Goal: Obtain resource: Obtain resource

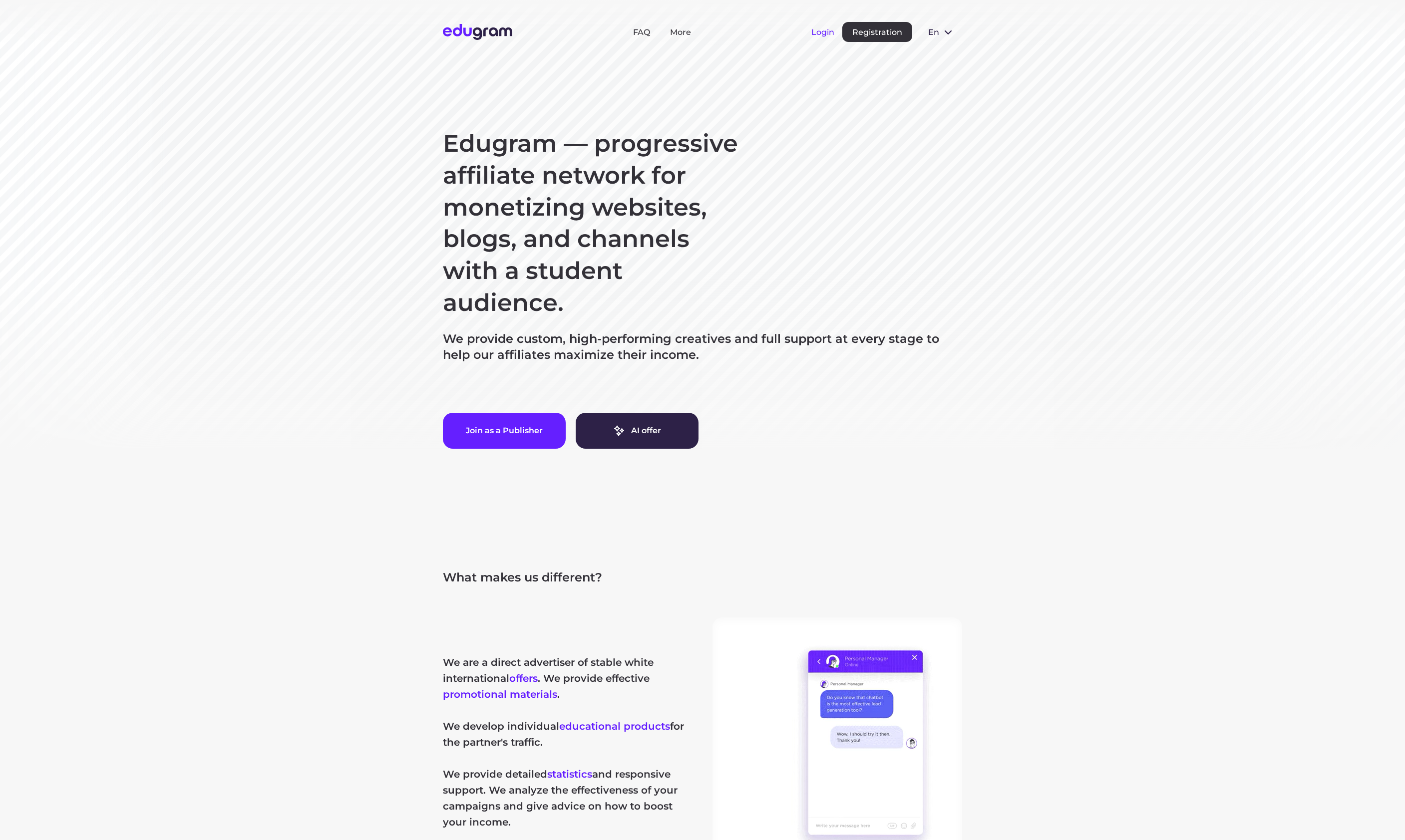
click at [828, 36] on button "Login" at bounding box center [823, 32] width 23 height 9
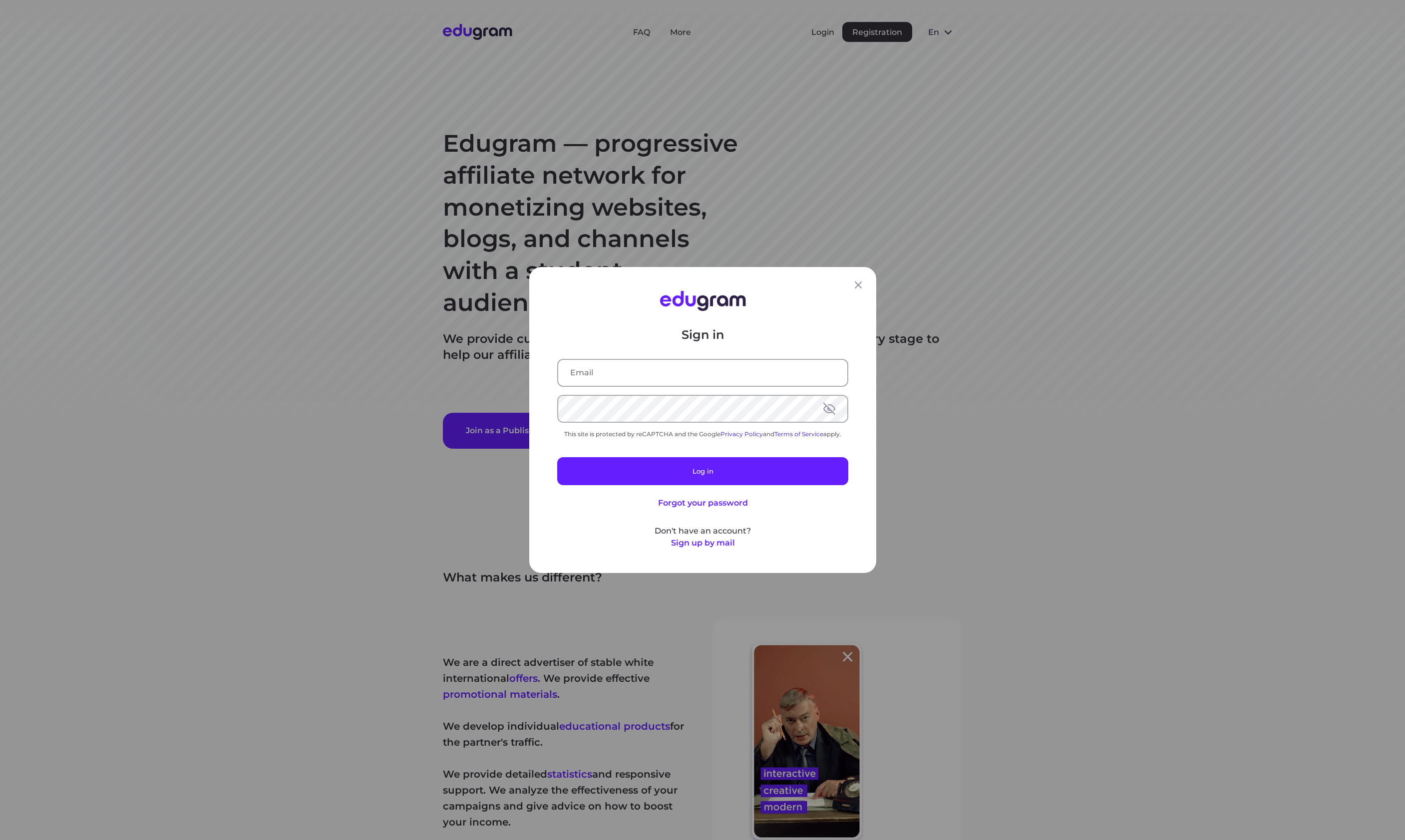
click at [722, 367] on input "text" at bounding box center [702, 372] width 289 height 26
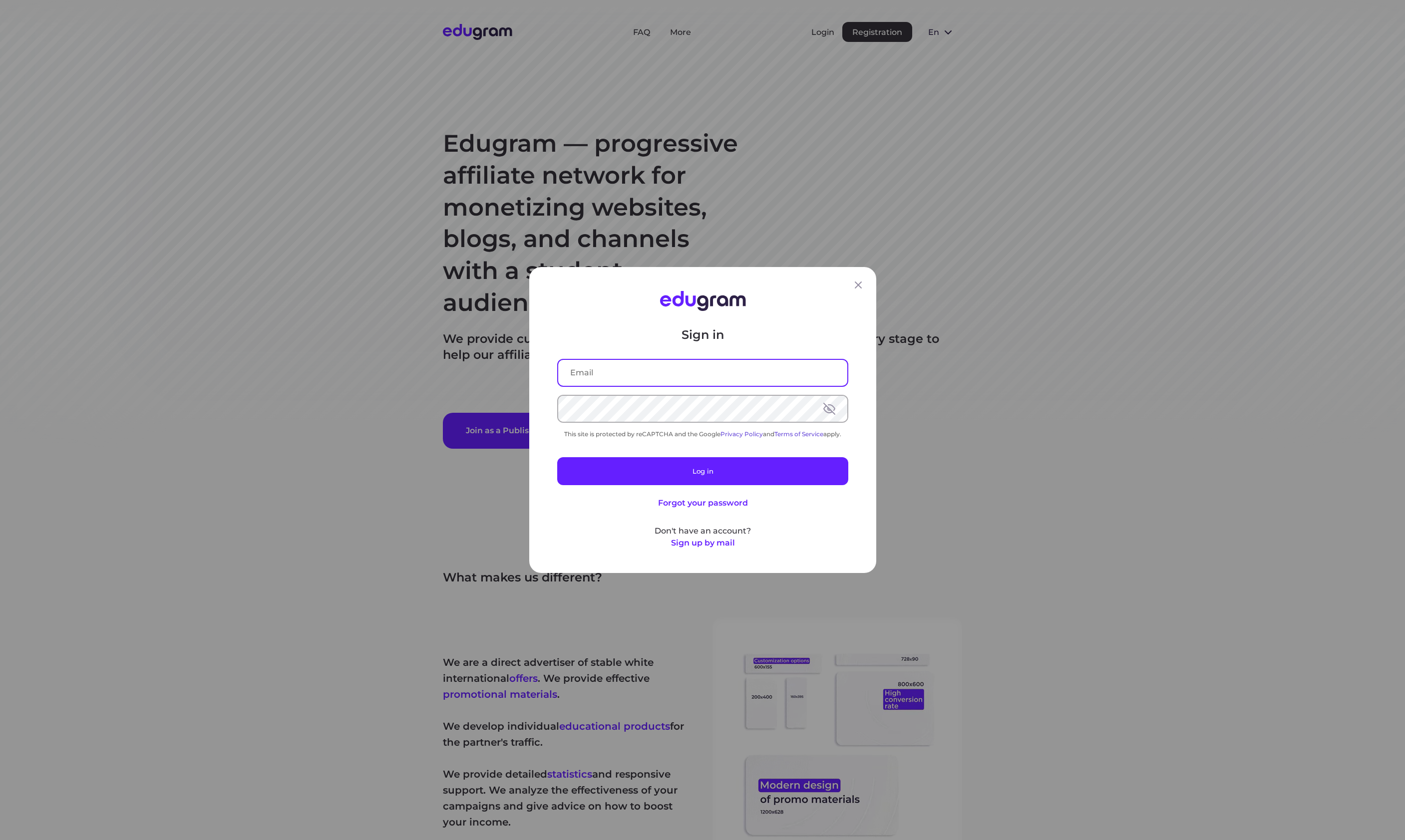
paste input "d.petrik@studyworld.io"
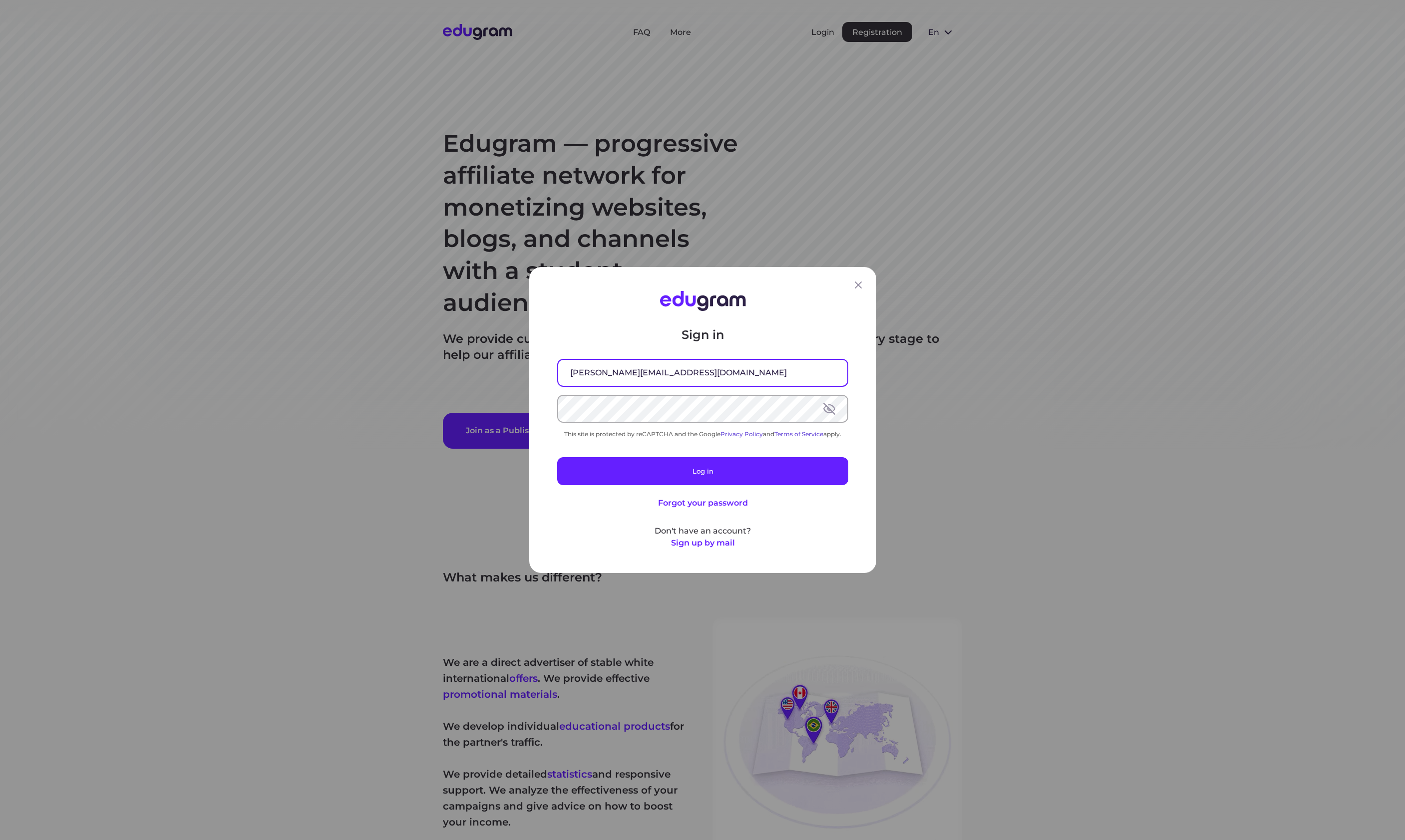
type input "d.petrik@studyworld.io"
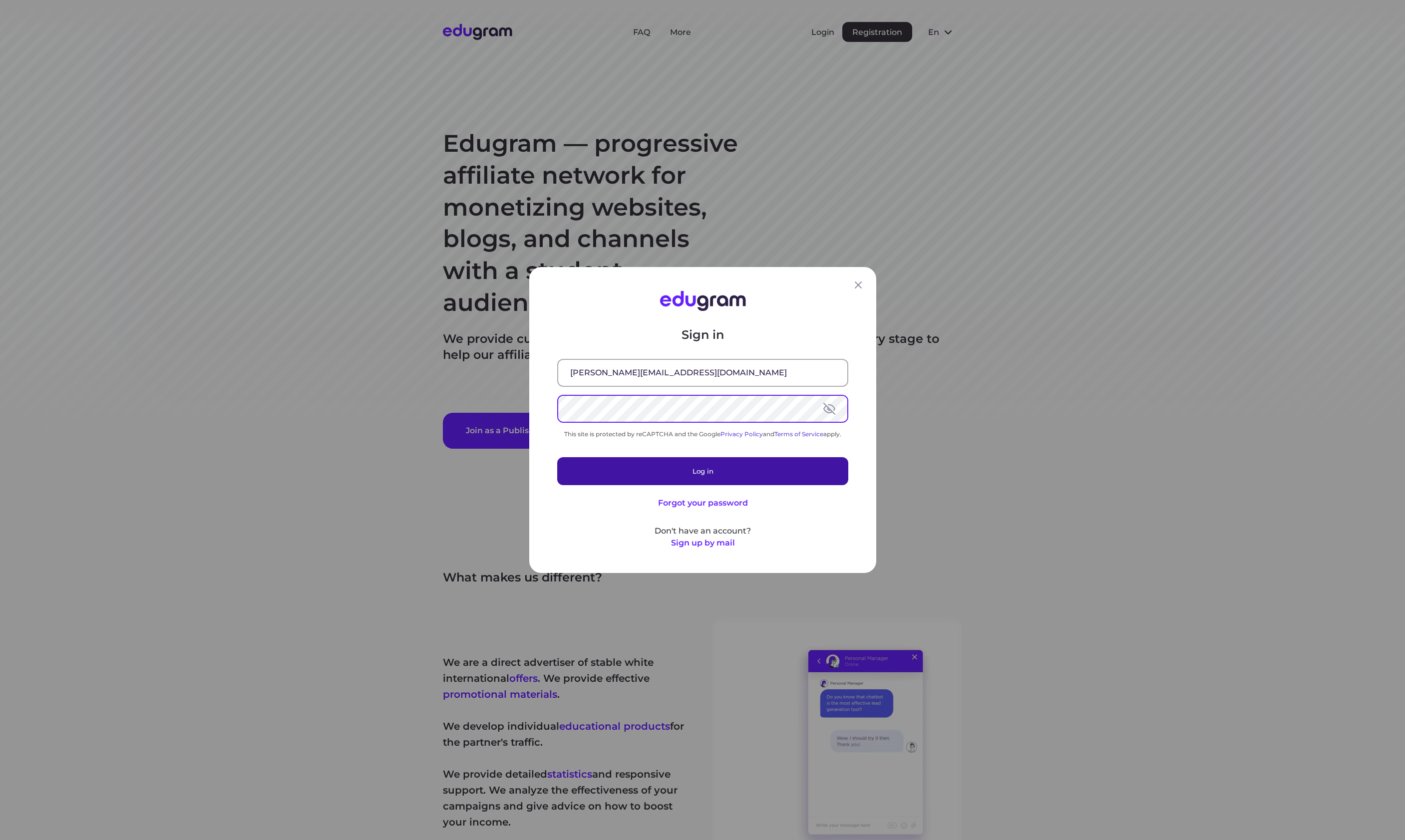
click at [718, 470] on button "Log in" at bounding box center [702, 471] width 291 height 28
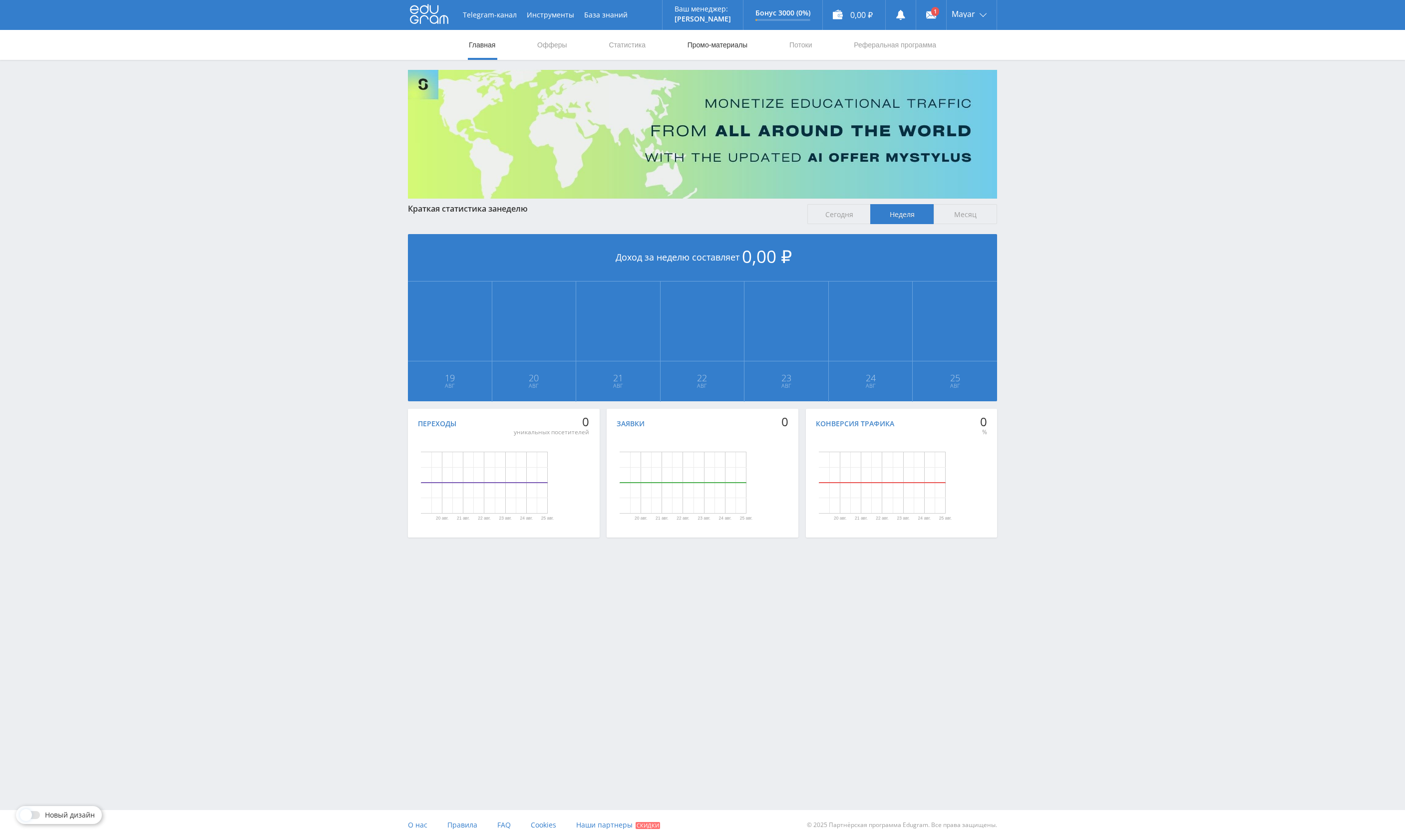
click at [714, 45] on link "Промо-материалы" at bounding box center [717, 45] width 62 height 30
click at [722, 46] on link "Промо-материалы" at bounding box center [717, 45] width 62 height 30
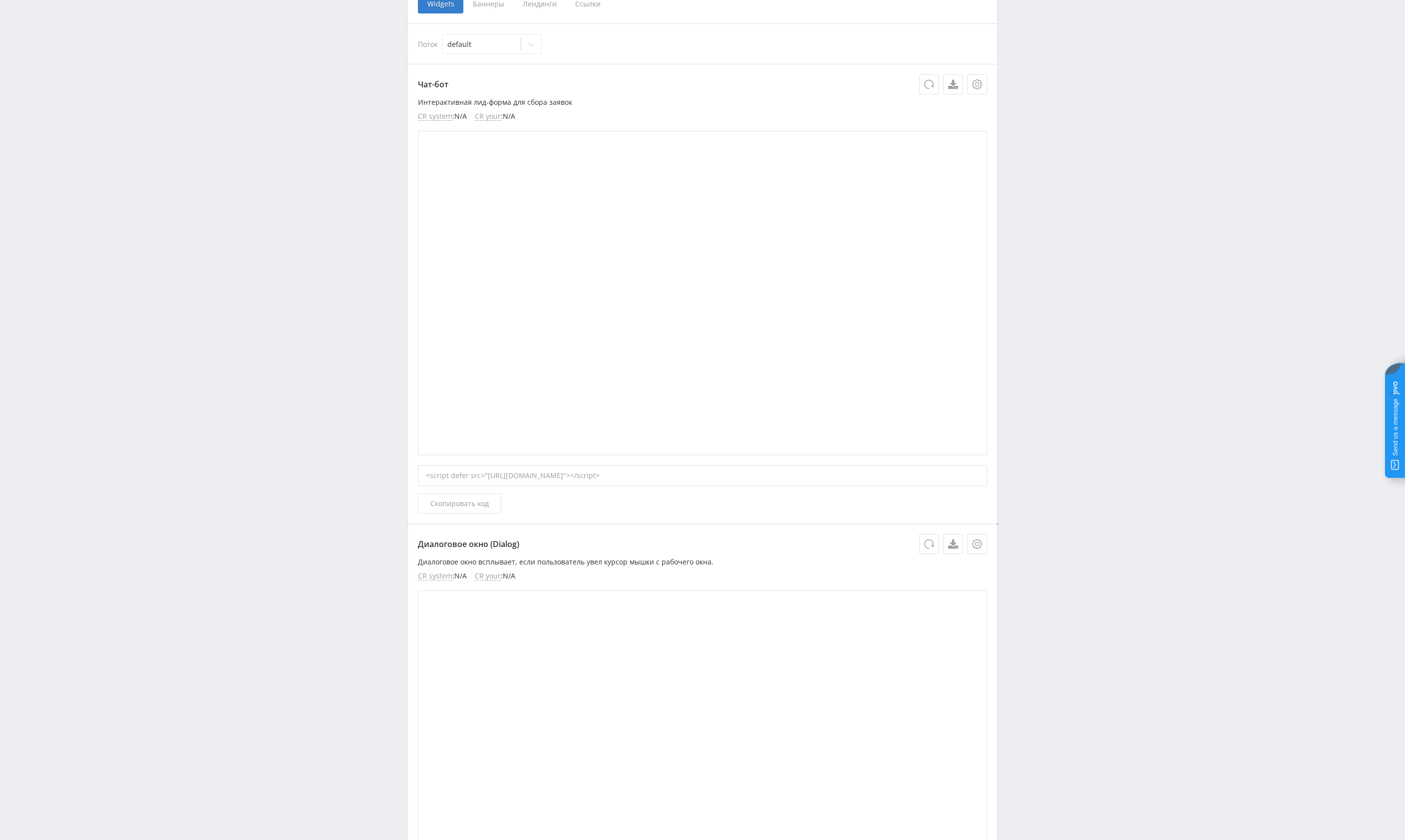
scroll to position [275, 0]
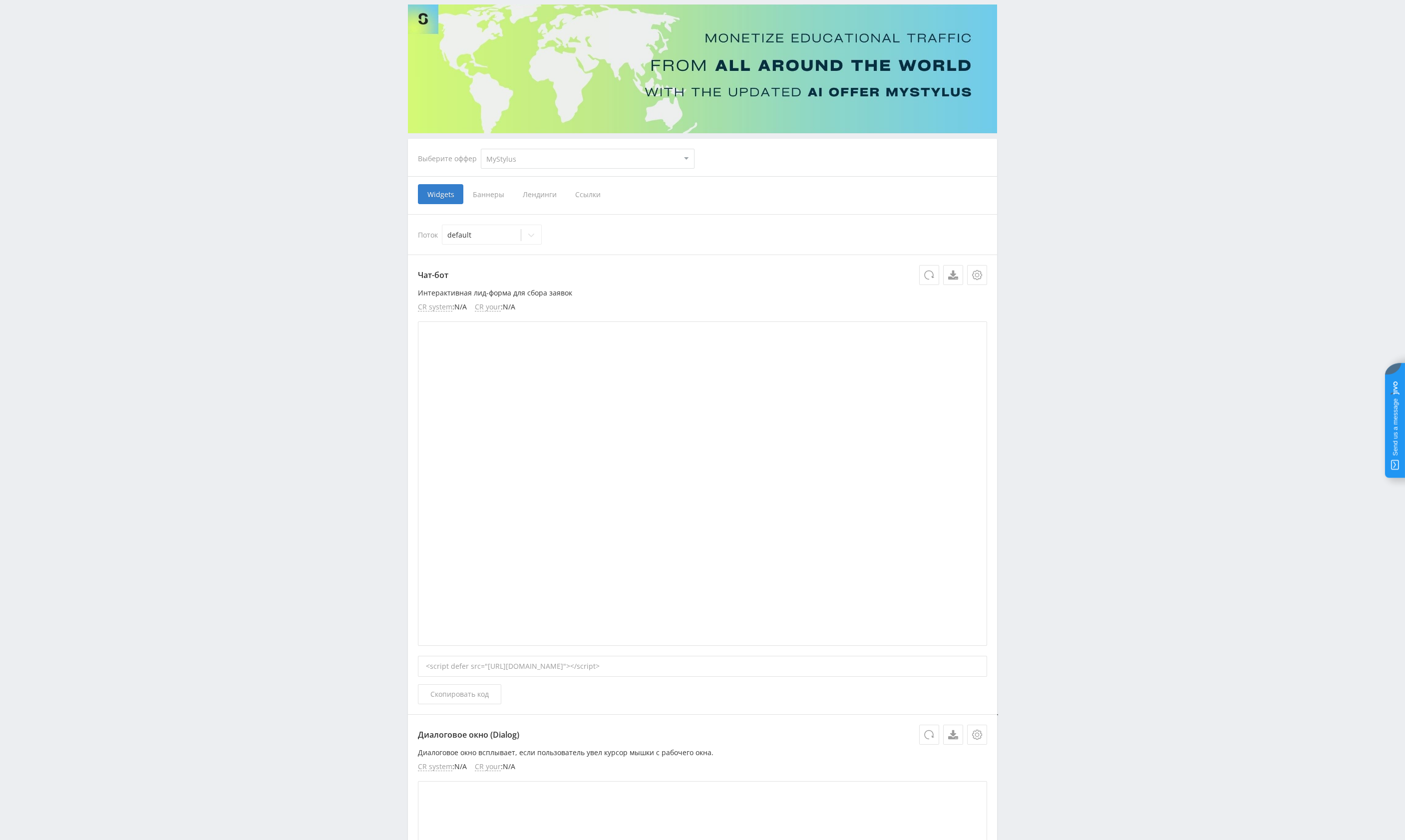
scroll to position [0, 0]
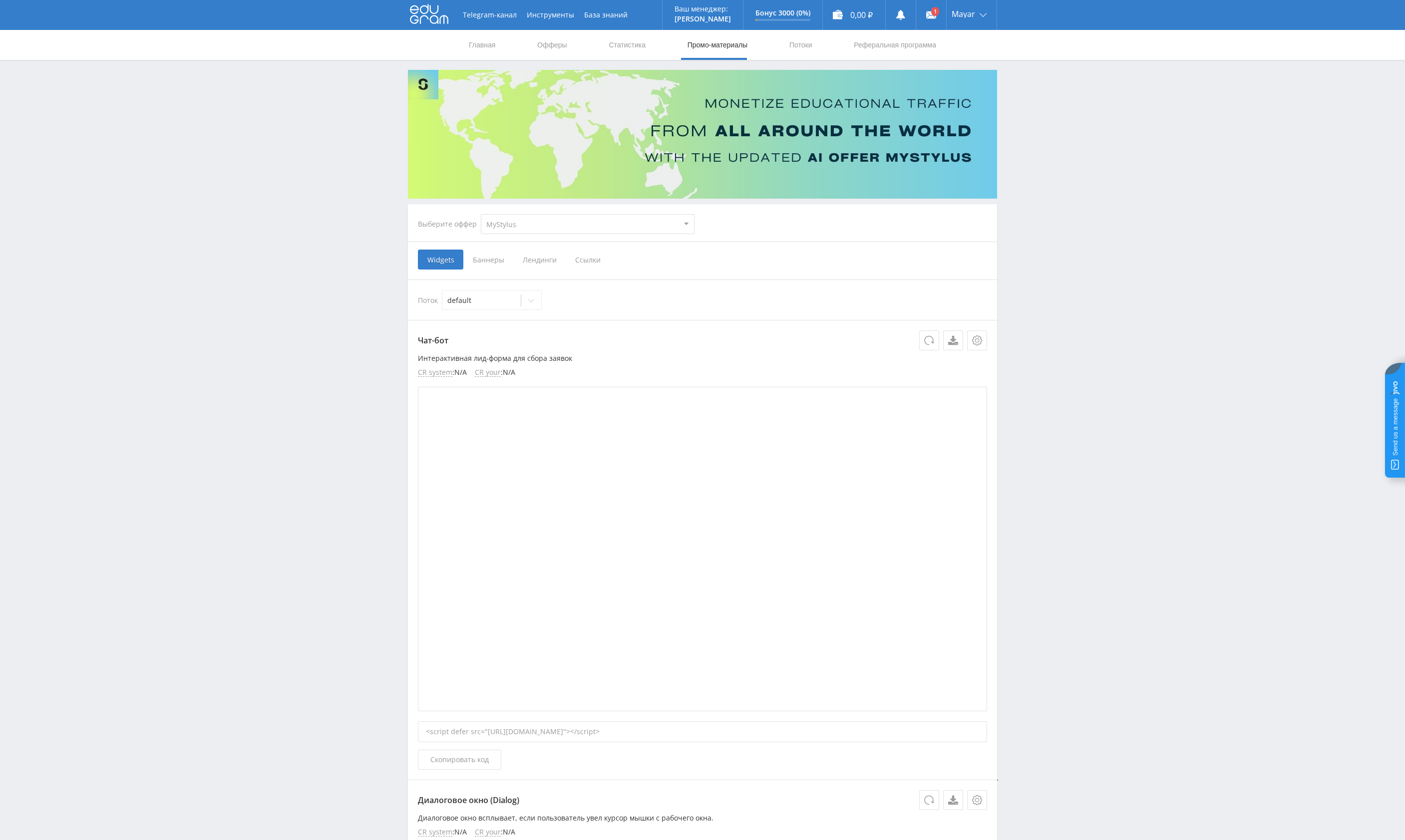
click at [481, 214] on select "MyStylus MyStylus - Revshare Кампус AI Studybay Автор24 Studybay Brazil Study A…" at bounding box center [588, 224] width 214 height 20
select select "376"
click option "Study AI (RevShare)" at bounding box center [0, 0] width 0 height 0
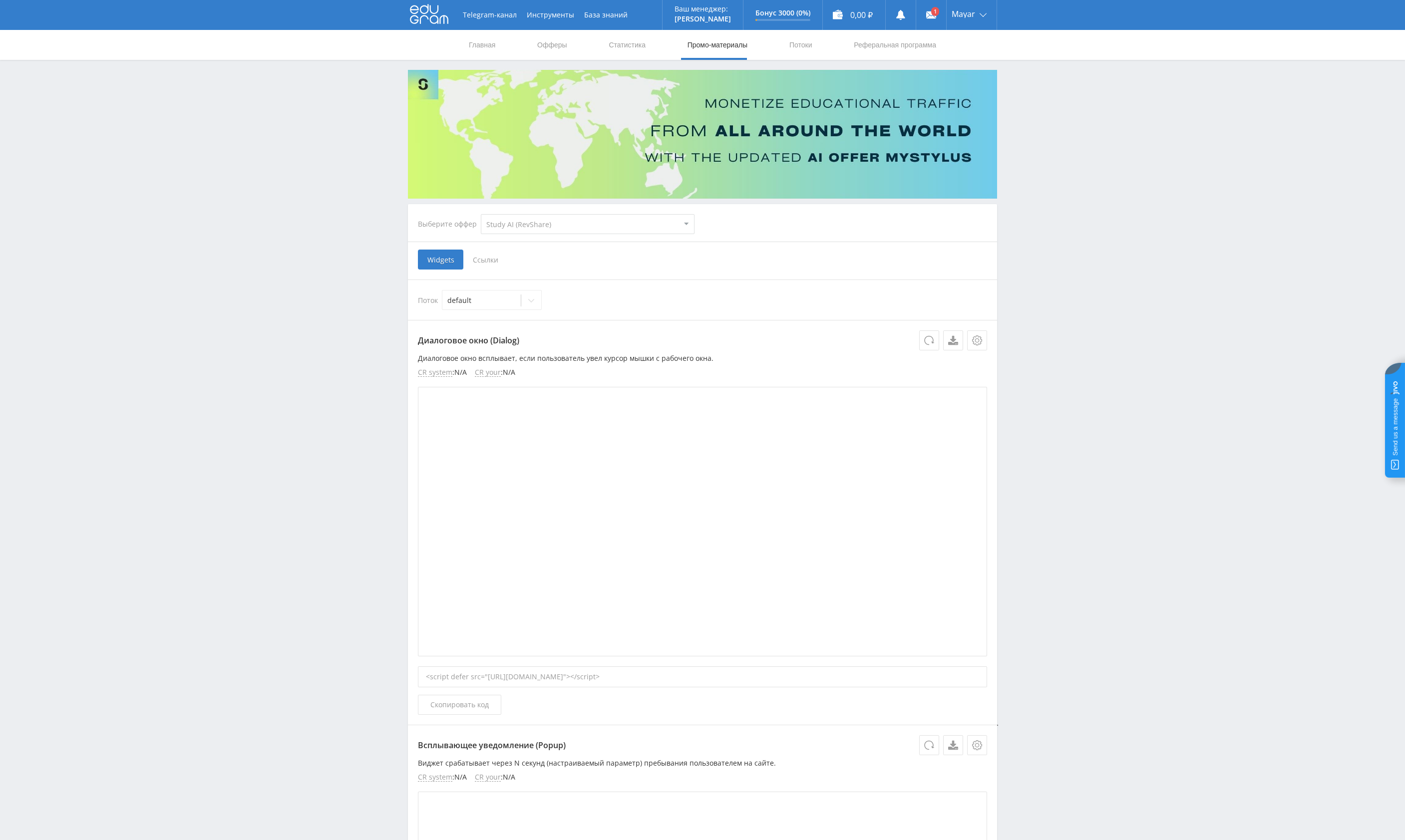
click at [481, 214] on select "MyStylus MyStylus - Revshare Кампус AI Studybay Автор24 Studybay Brazil Study A…" at bounding box center [588, 224] width 214 height 20
select select "2"
click option "Studybay" at bounding box center [0, 0] width 0 height 0
select select "2"
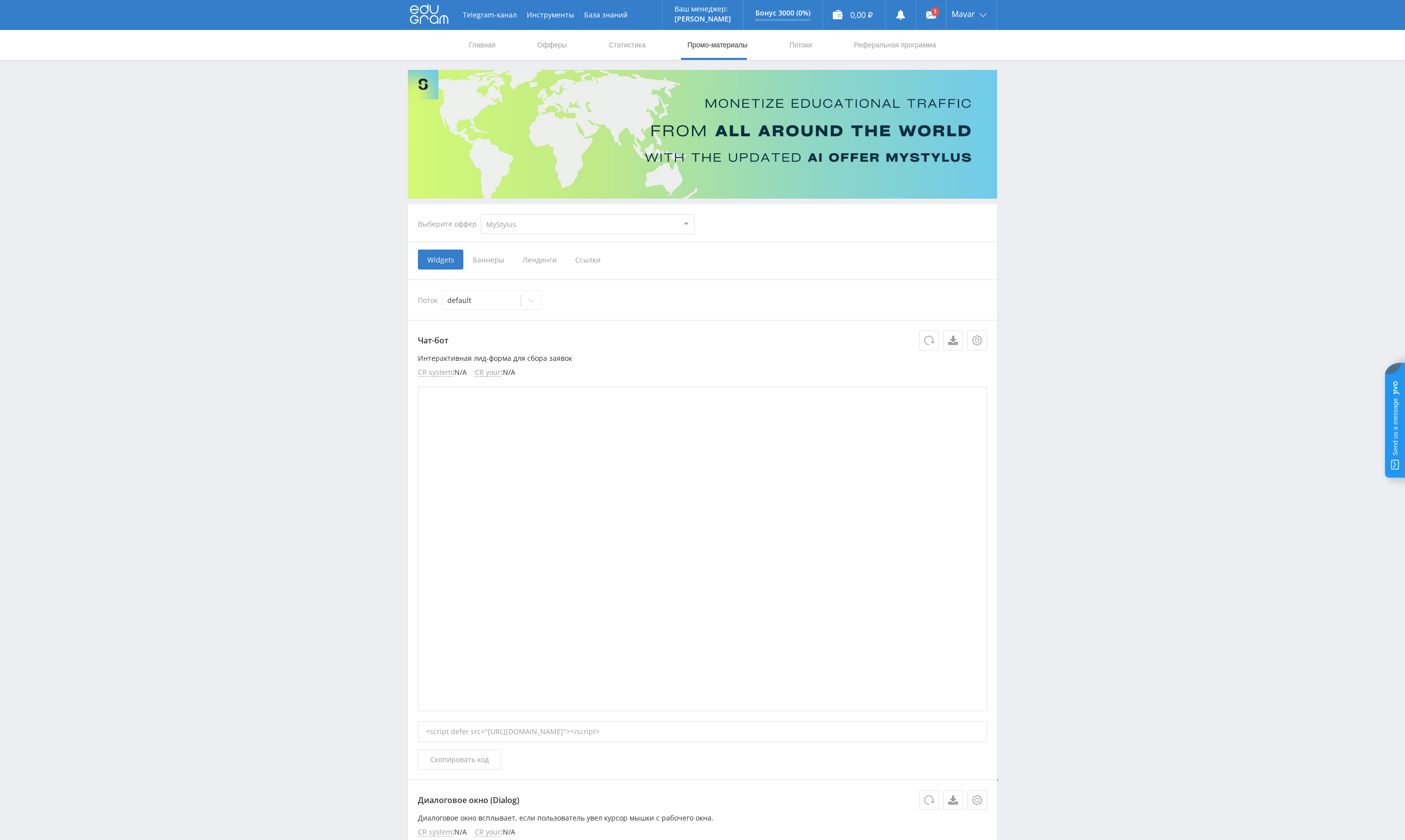
click at [475, 51] on link "Главная" at bounding box center [482, 45] width 29 height 30
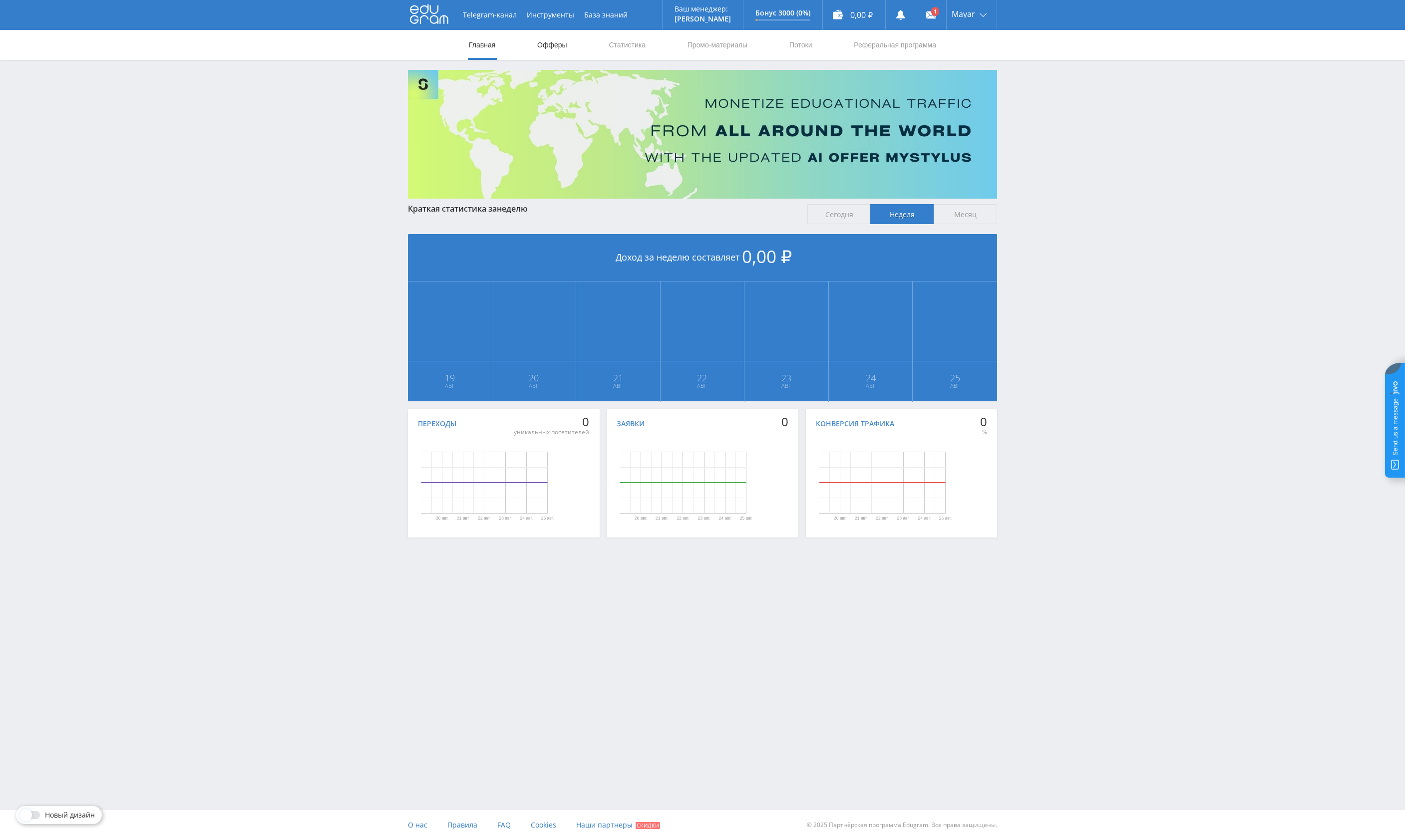
click at [545, 47] on link "Офферы" at bounding box center [552, 45] width 32 height 30
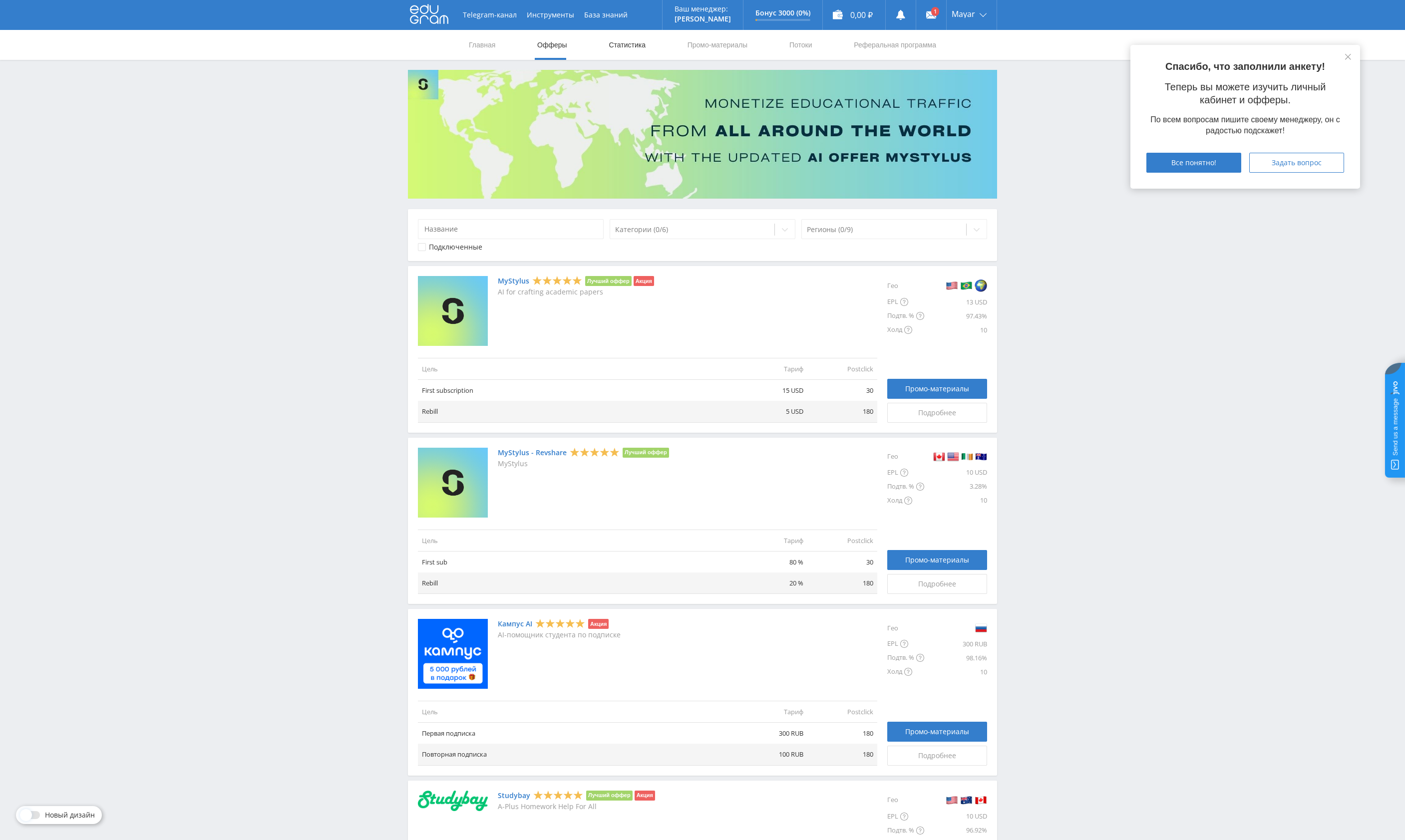
click at [627, 50] on link "Статистика" at bounding box center [627, 45] width 39 height 30
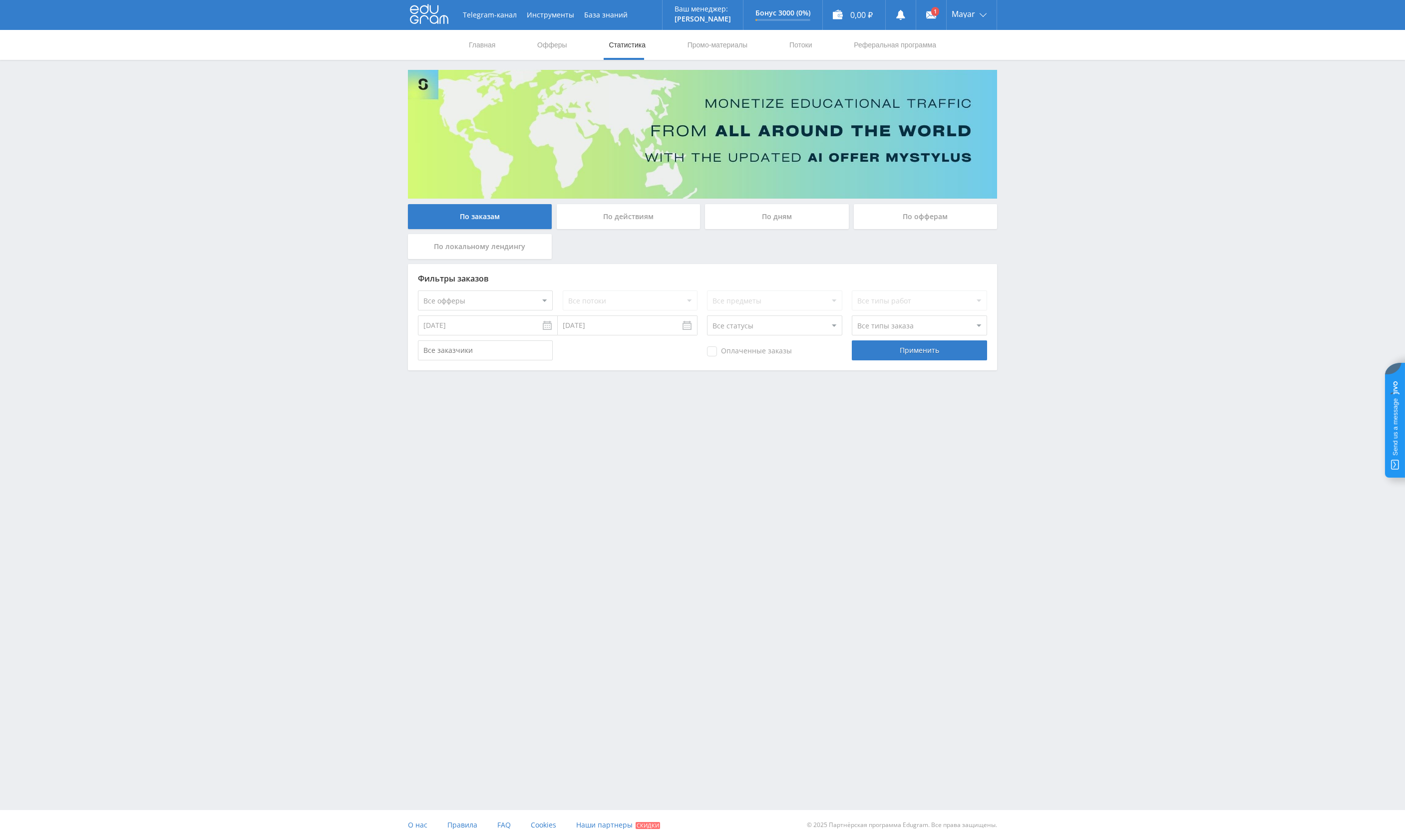
click at [566, 47] on nav "Главная Офферы Статистика Промо-материалы Потоки Реферальная программа" at bounding box center [702, 45] width 469 height 30
click at [711, 51] on link "Промо-материалы" at bounding box center [717, 45] width 62 height 30
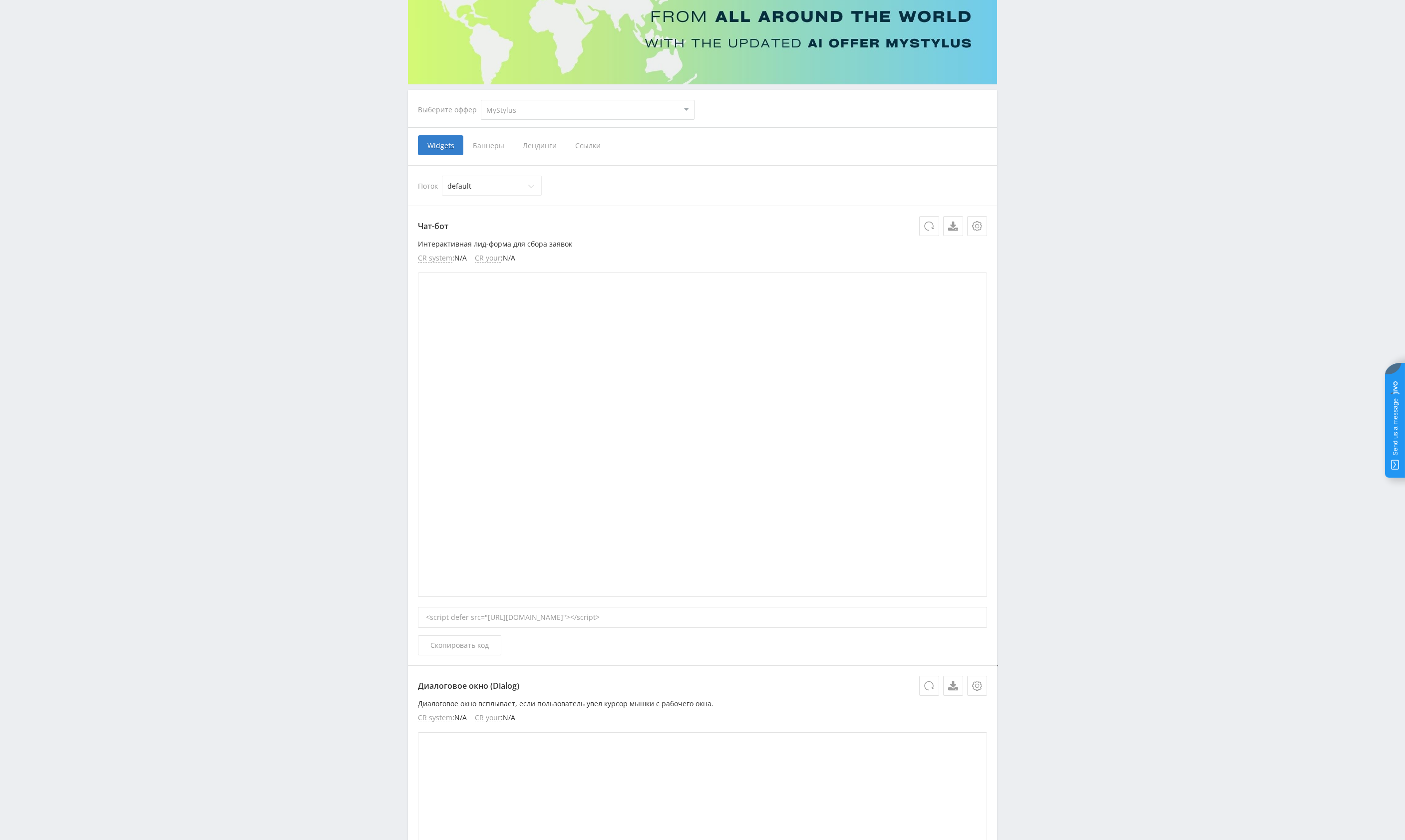
scroll to position [138, 0]
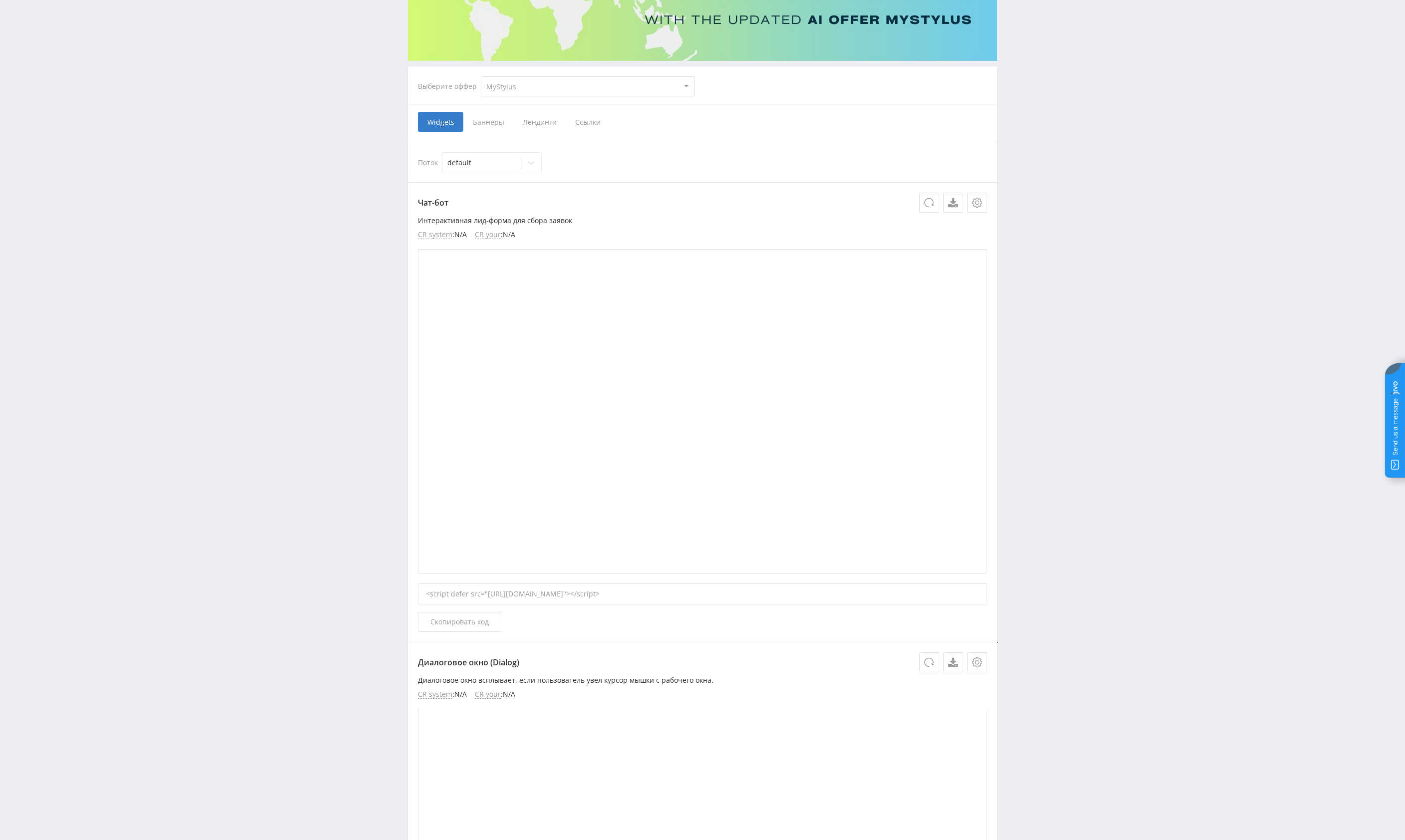
click at [480, 127] on span "Баннеры" at bounding box center [488, 122] width 50 height 20
click at [0, 0] on input "Баннеры" at bounding box center [0, 0] width 0 height 0
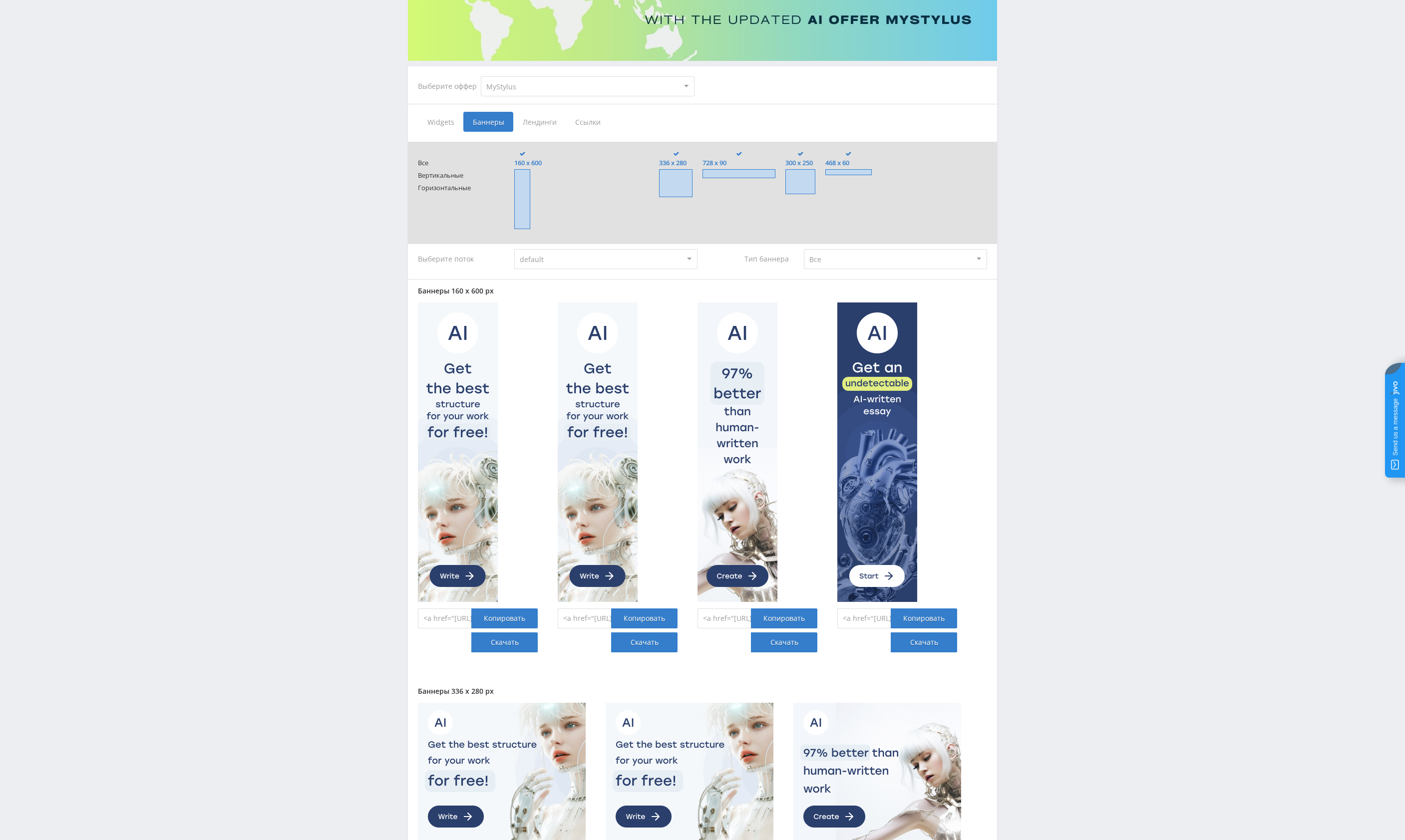
select select "376"
click option "Study AI (RevShare)" at bounding box center [0, 0] width 0 height 0
type input "<a href="[URL][DOMAIN_NAME]" target="_blank"><img src="[URL][DOMAIN_NAME]"></a>"
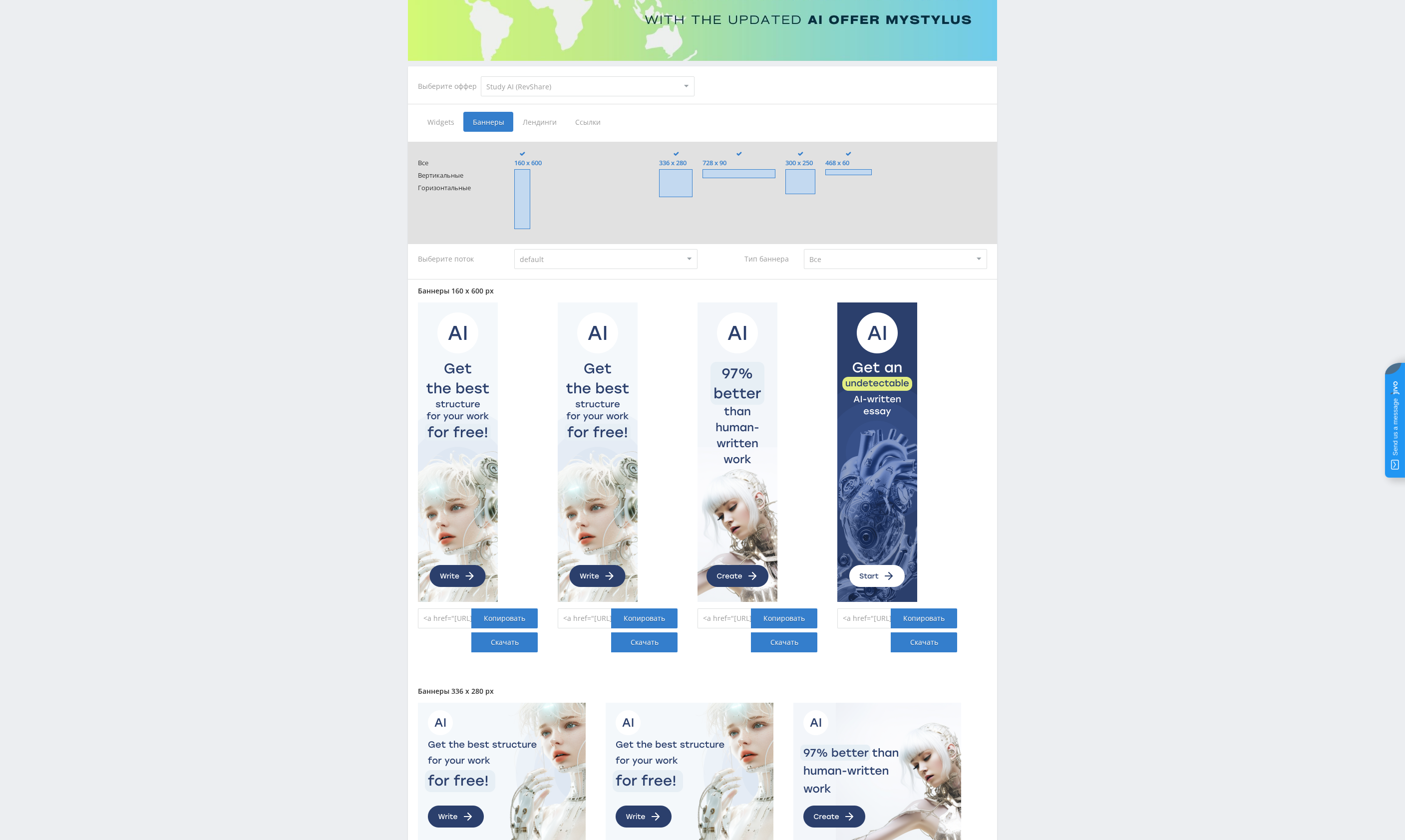
type input "<a href="[URL][DOMAIN_NAME]" target="_blank"><img src="[URL][DOMAIN_NAME]"></a>"
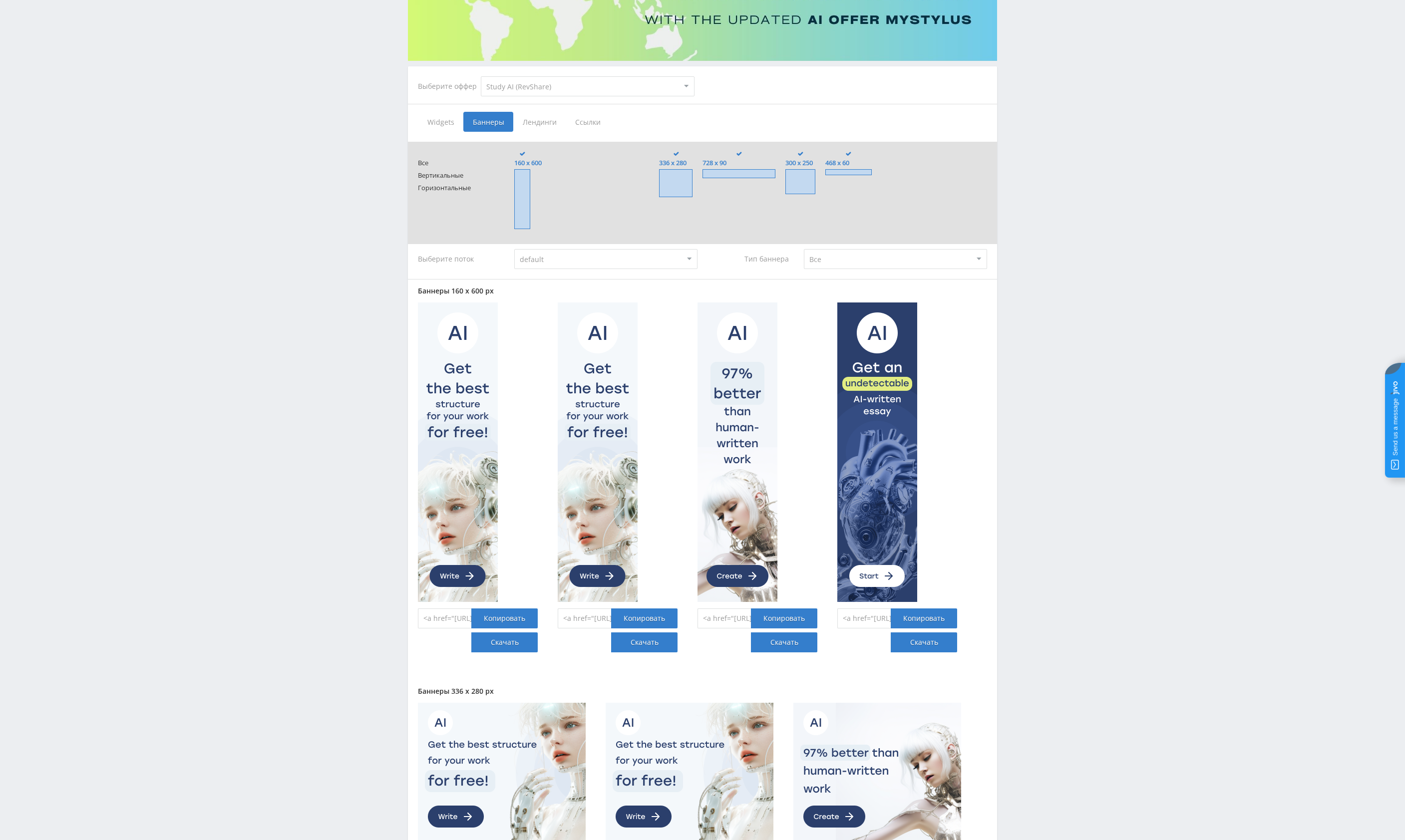
type input "<a href="[URL][DOMAIN_NAME]" target="_blank"><img src="[URL][DOMAIN_NAME]"></a>"
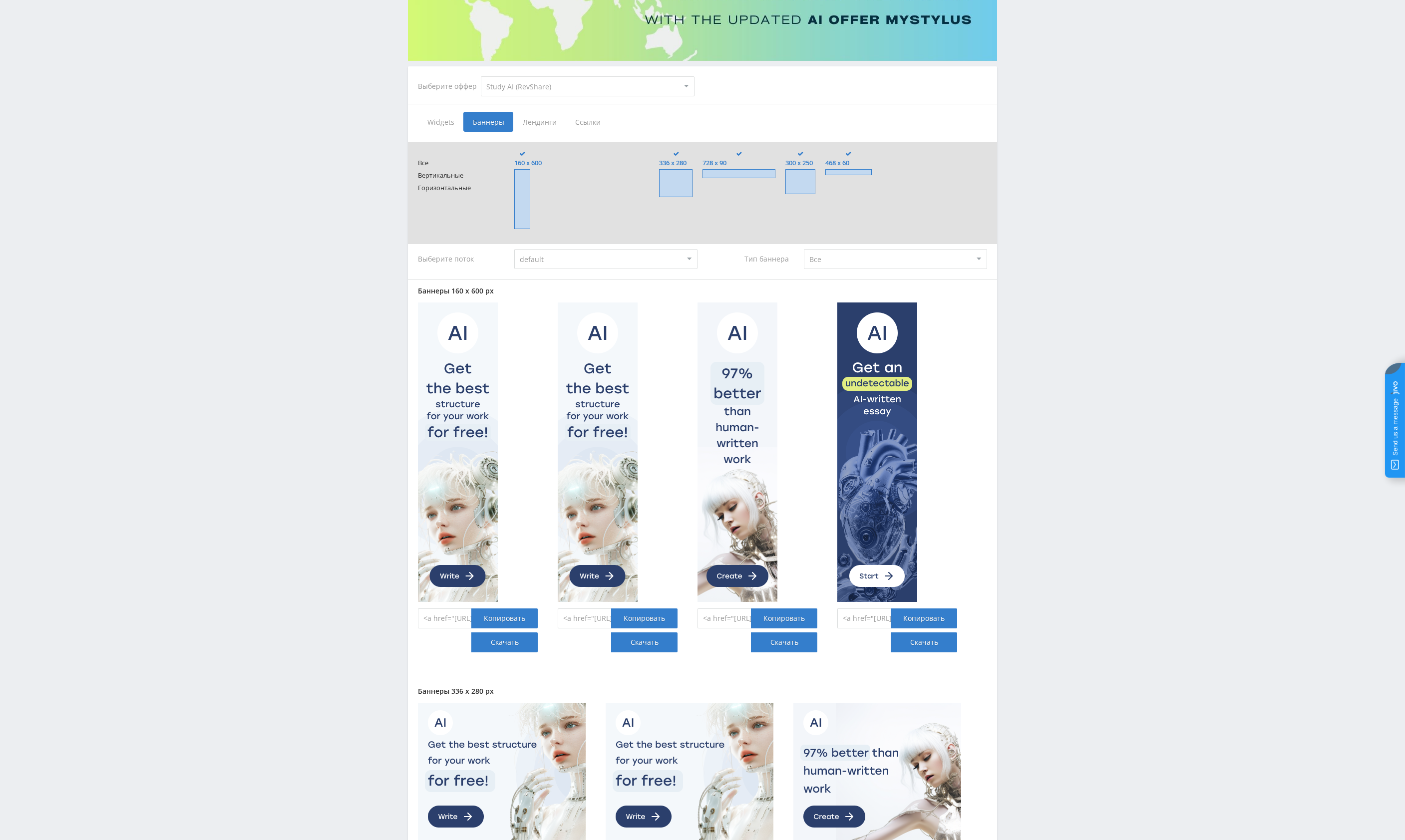
type input "<a href="[URL][DOMAIN_NAME]" target="_blank"><img src="[URL][DOMAIN_NAME]"></a>"
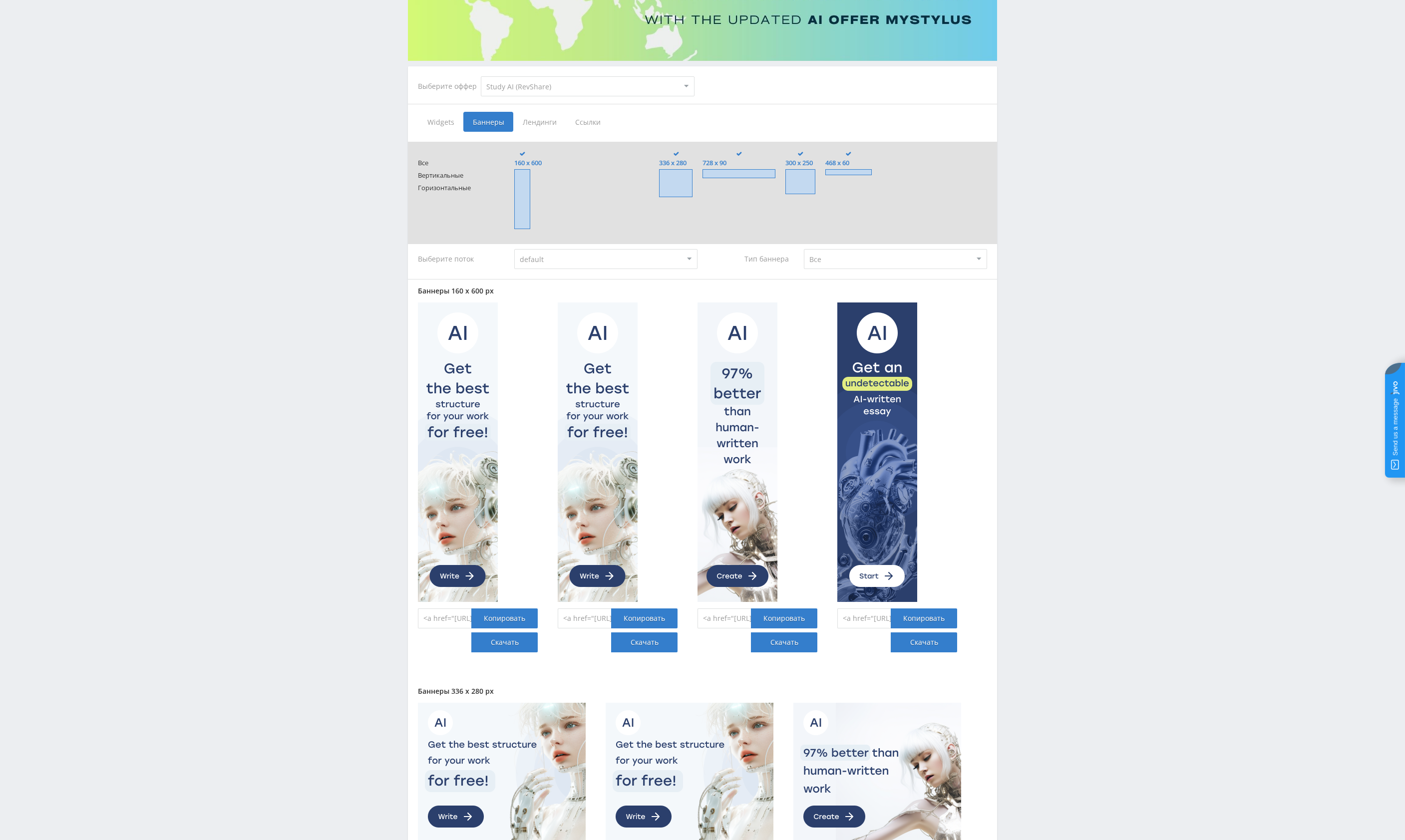
type input "<a href="[URL][DOMAIN_NAME]" target="_blank"><img src="[URL][DOMAIN_NAME]"></a>"
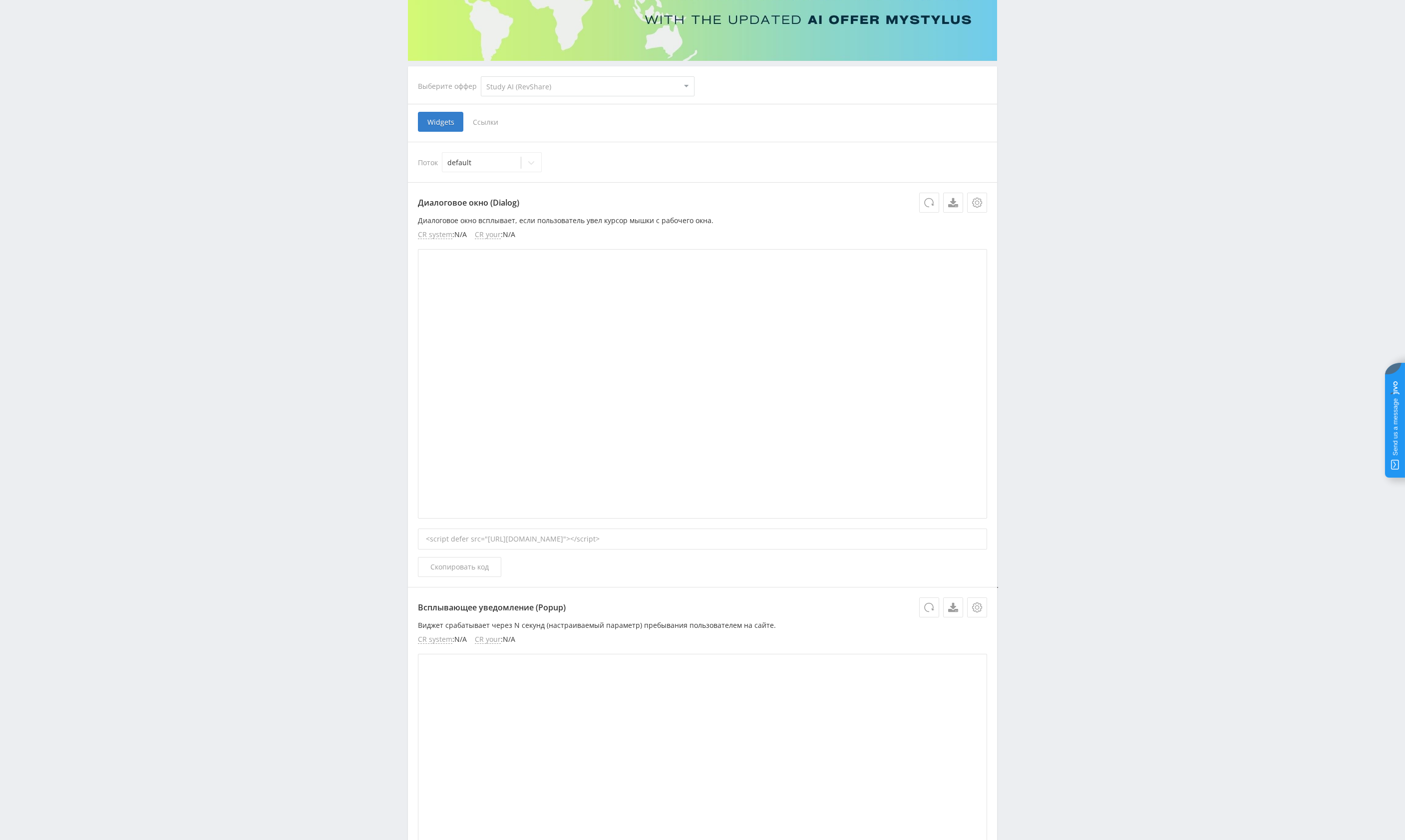
click at [481, 77] on select "MyStylus MyStylus - Revshare Кампус AI Studybay Автор24 Studybay [GEOGRAPHIC_DA…" at bounding box center [588, 86] width 214 height 20
select select "2"
click option "Studybay" at bounding box center [0, 0] width 0 height 0
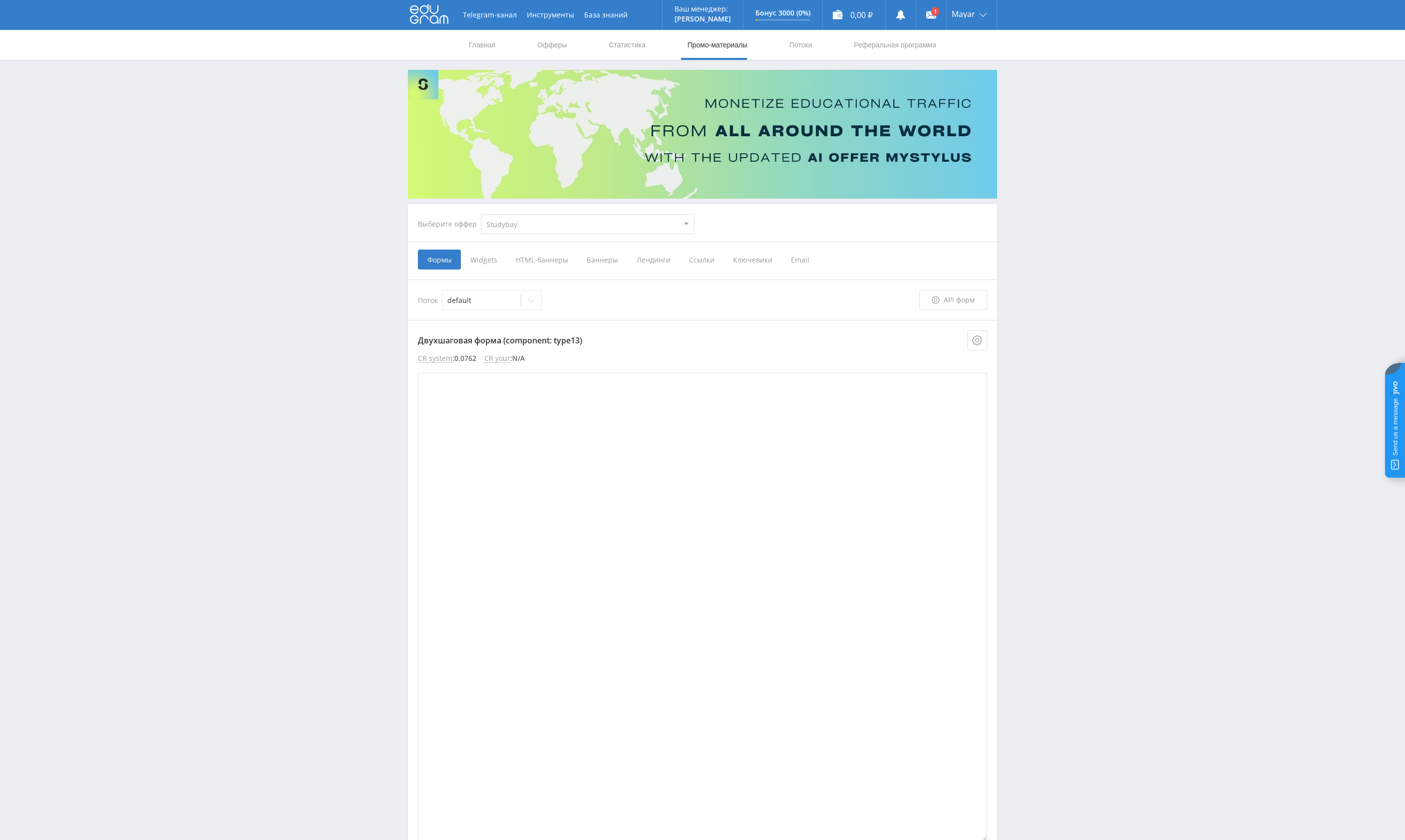
drag, startPoint x: 528, startPoint y: 214, endPoint x: 528, endPoint y: 219, distance: 5.0
click at [528, 219] on div "Выберите оффер MyStylus MyStylus - Revshare Кампус AI Studybay Автор24 Studybay…" at bounding box center [556, 224] width 293 height 36
click at [481, 214] on select "MyStylus MyStylus - Revshare Кампус AI Studybay Автор24 Studybay [GEOGRAPHIC_DA…" at bounding box center [588, 224] width 214 height 20
select select "340"
click option "Кампус AI" at bounding box center [0, 0] width 0 height 0
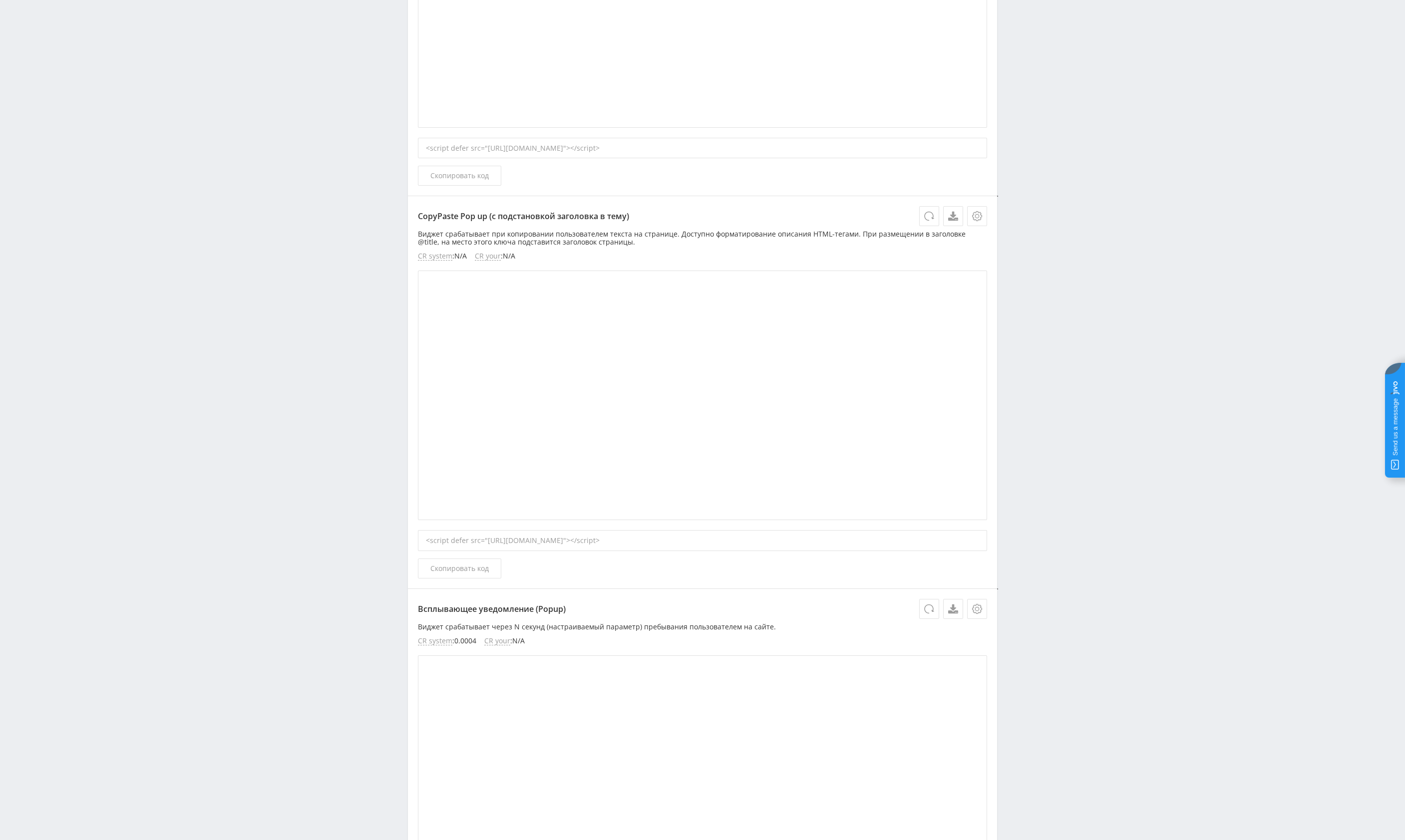
scroll to position [2029, 0]
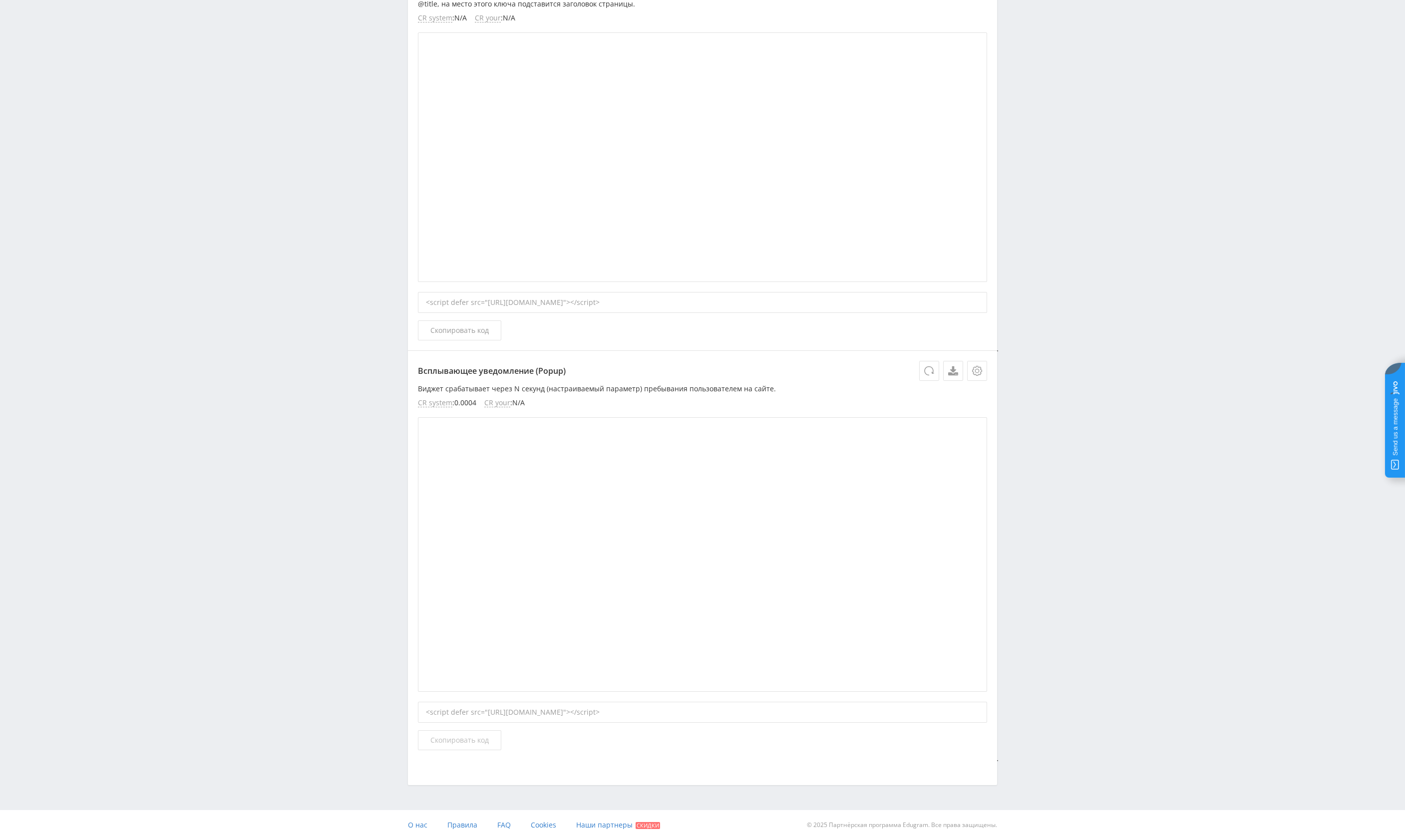
click at [480, 739] on span "Скопировать код" at bounding box center [460, 740] width 58 height 8
click at [467, 733] on button "Скопировать код" at bounding box center [459, 740] width 83 height 20
click at [906, 305] on div "<script defer src="[URL][DOMAIN_NAME]"></script>" at bounding box center [702, 302] width 569 height 21
click at [898, 302] on div "<script defer src="[URL][DOMAIN_NAME]"></script>" at bounding box center [702, 302] width 569 height 21
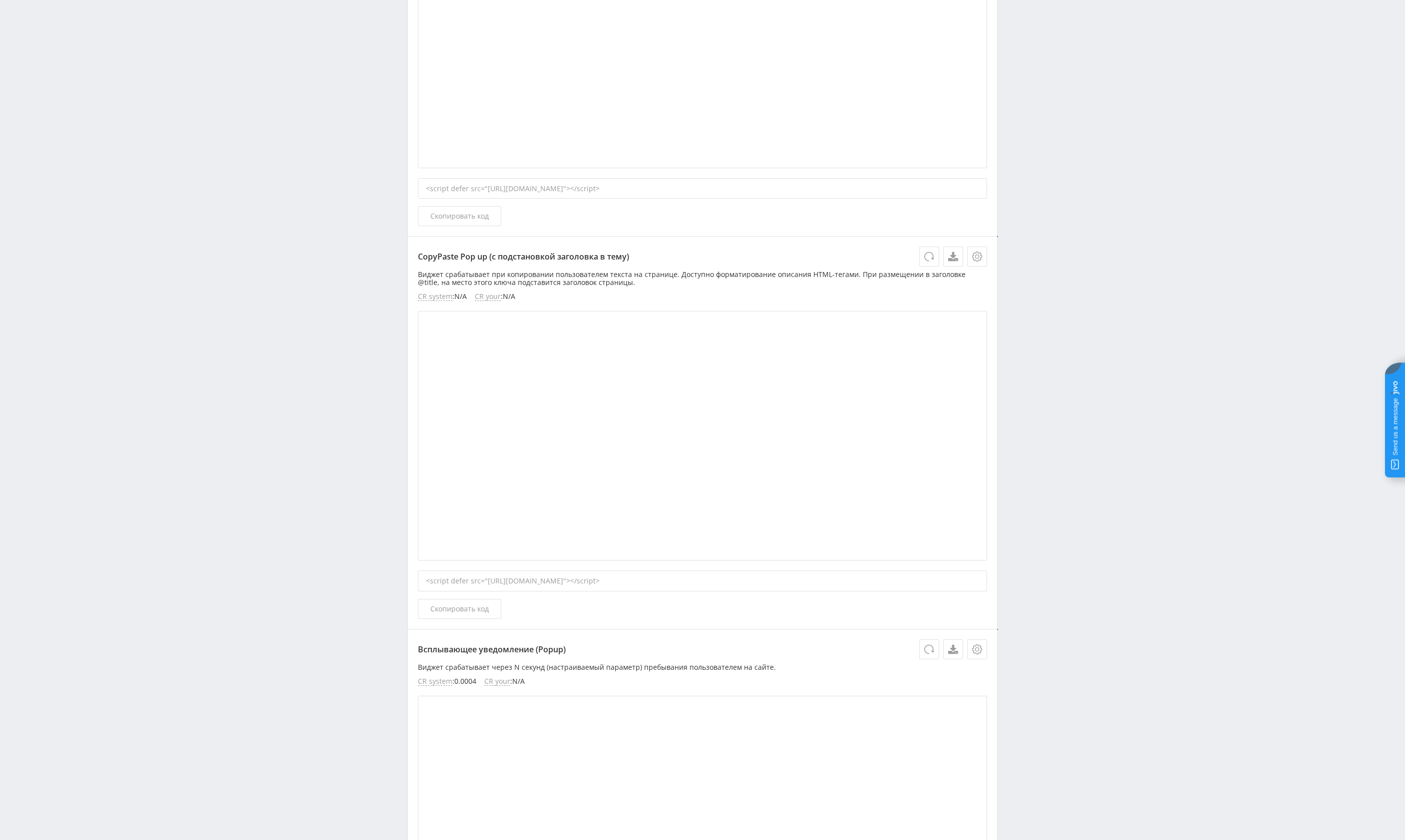
scroll to position [1684, 0]
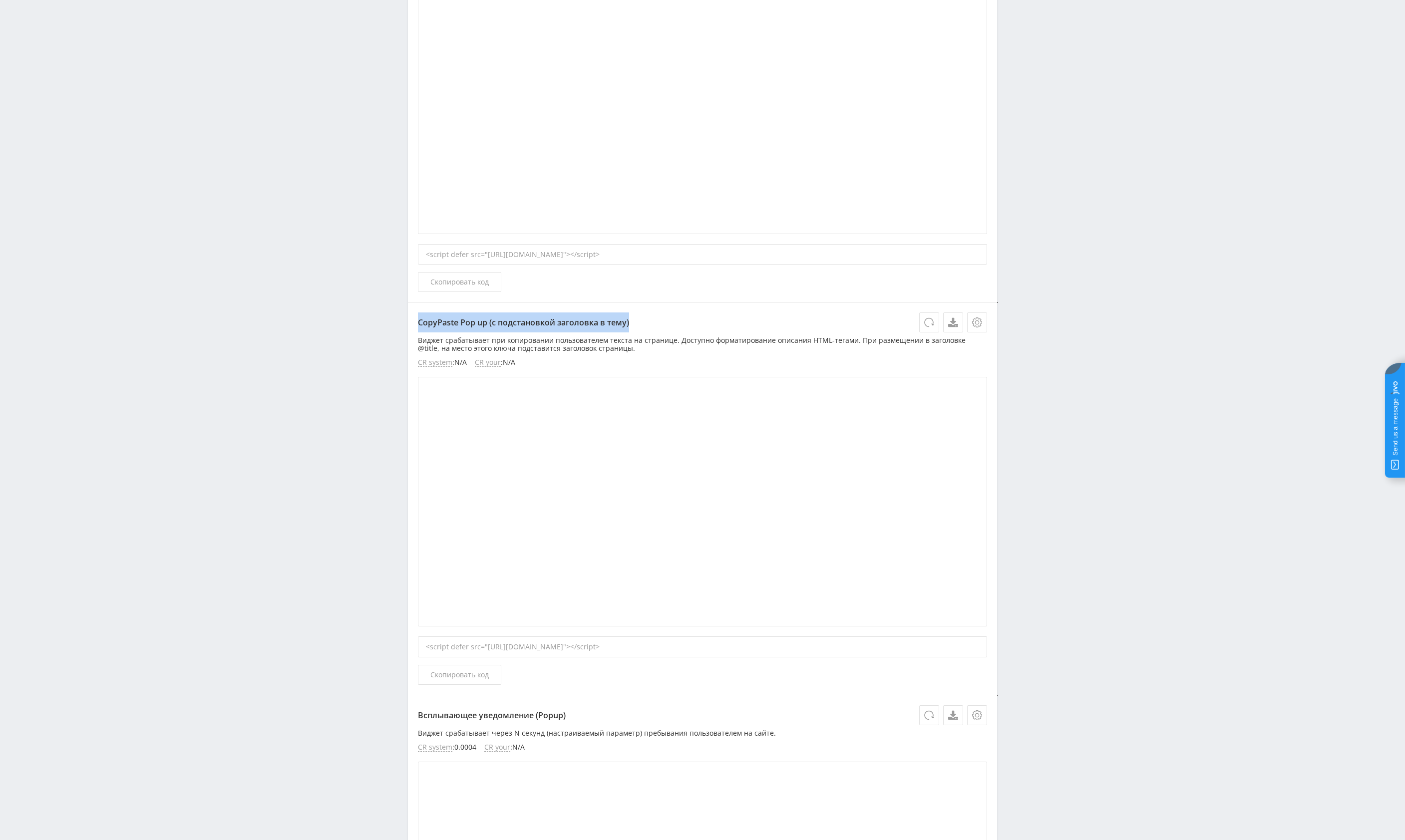
drag, startPoint x: 413, startPoint y: 318, endPoint x: 661, endPoint y: 325, distance: 248.1
click at [661, 325] on div "CopyPaste Pop up (с подстановкой заголовка в тему) Виджет срабатывает при копир…" at bounding box center [702, 498] width 589 height 392
click at [661, 325] on p "CopyPaste Pop up (с подстановкой заголовка в тему)" at bounding box center [702, 322] width 569 height 20
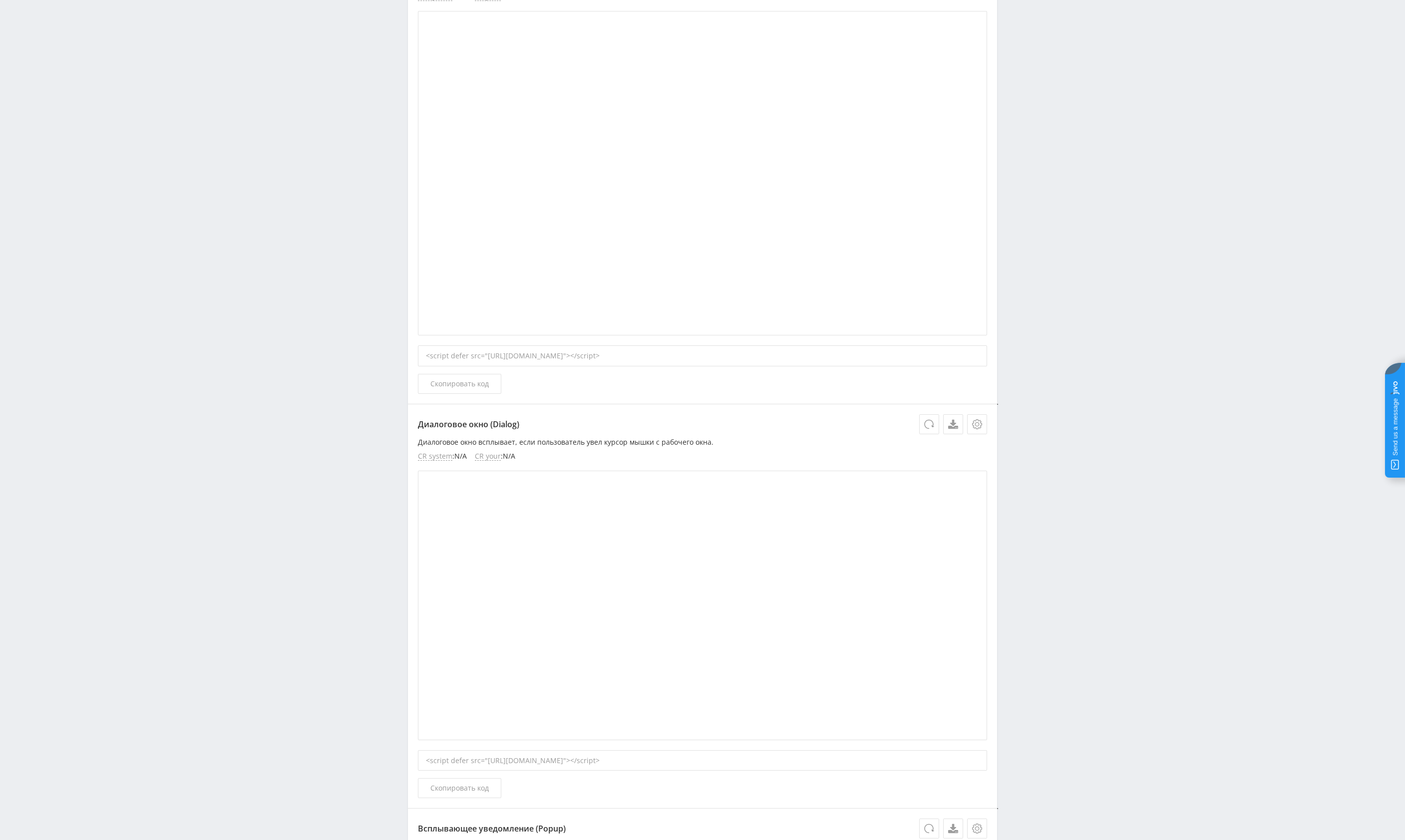
scroll to position [0, 0]
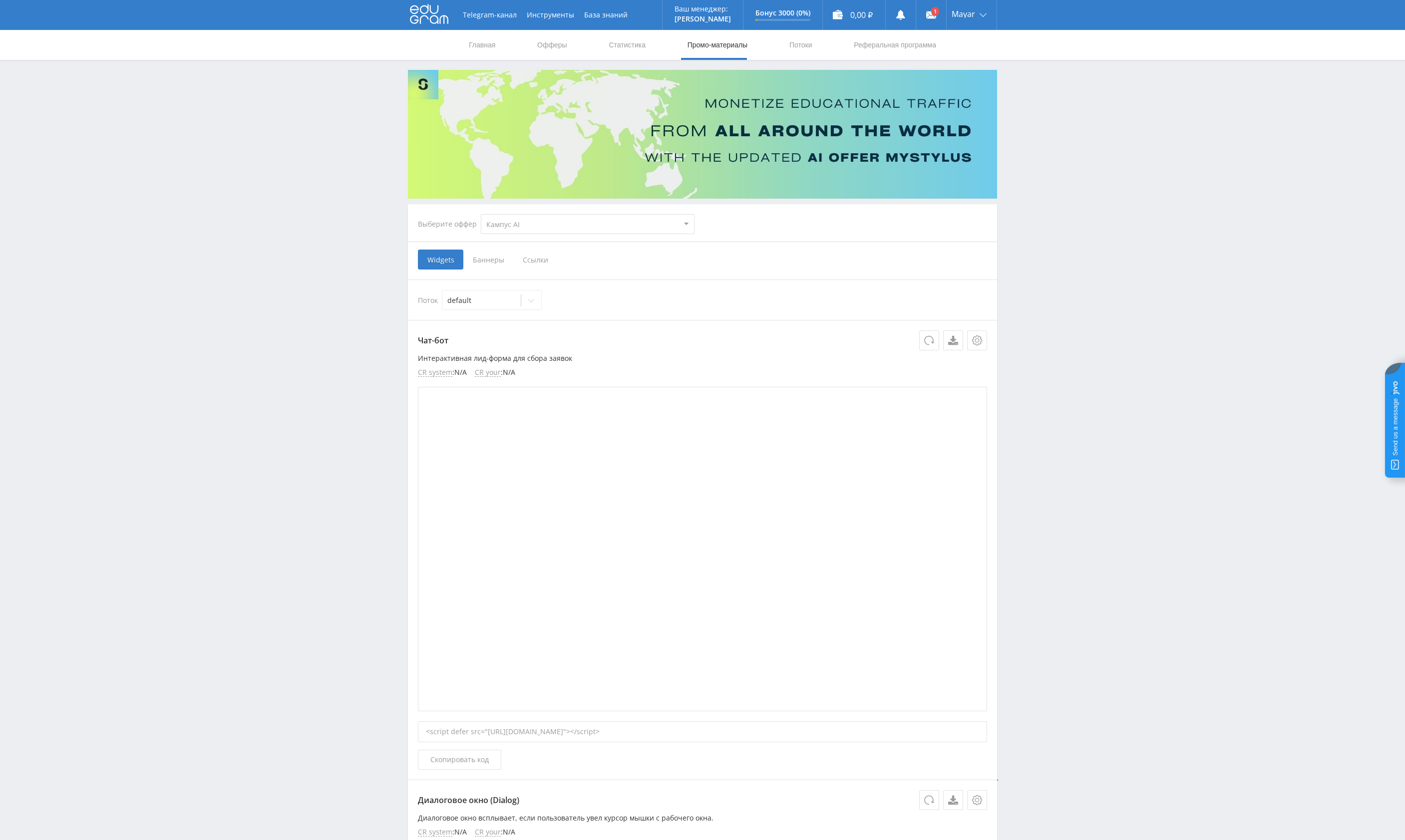
click at [492, 262] on span "Баннеры" at bounding box center [488, 259] width 50 height 20
click at [0, 0] on input "Баннеры" at bounding box center [0, 0] width 0 height 0
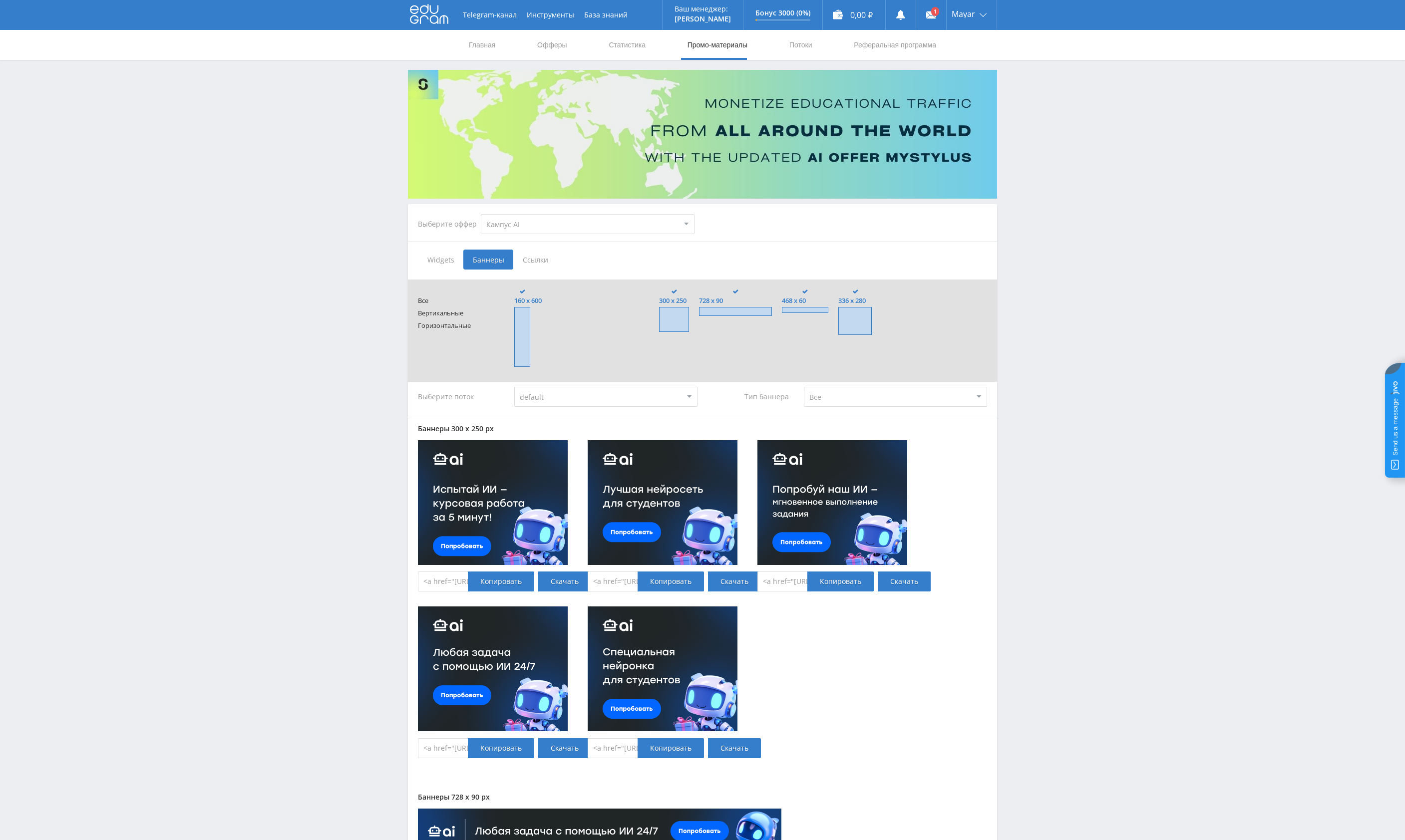
scroll to position [207, 0]
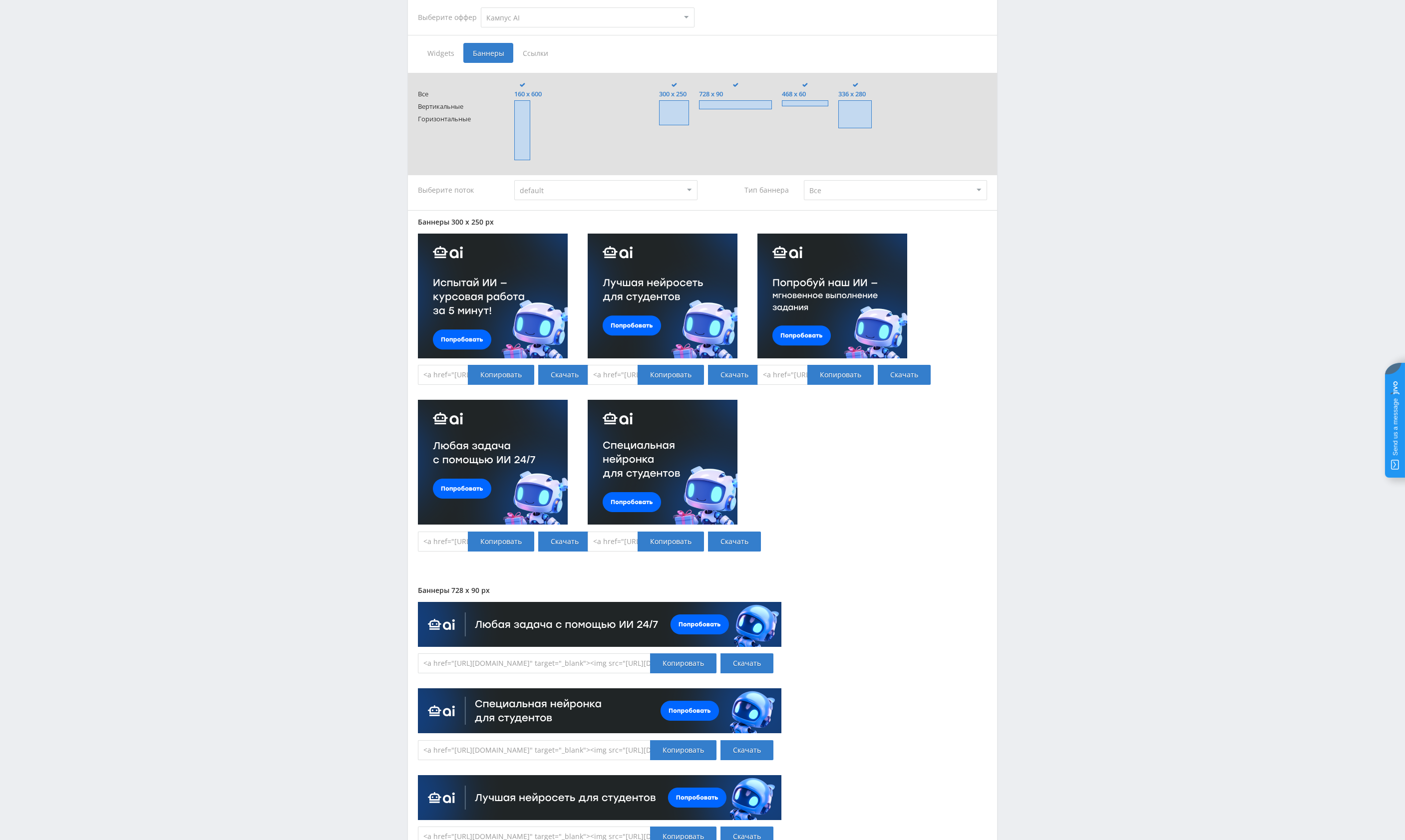
click at [481, 8] on select "MyStylus MyStylus - Revshare Кампус AI Studybay Автор24 Studybay [GEOGRAPHIC_DA…" at bounding box center [588, 18] width 214 height 20
select select "2"
click option "Studybay" at bounding box center [0, 0] width 0 height 0
type input "<a href="[URL][DOMAIN_NAME]" target="_blank"><img src="[URL][DOMAIN_NAME]"></a>"
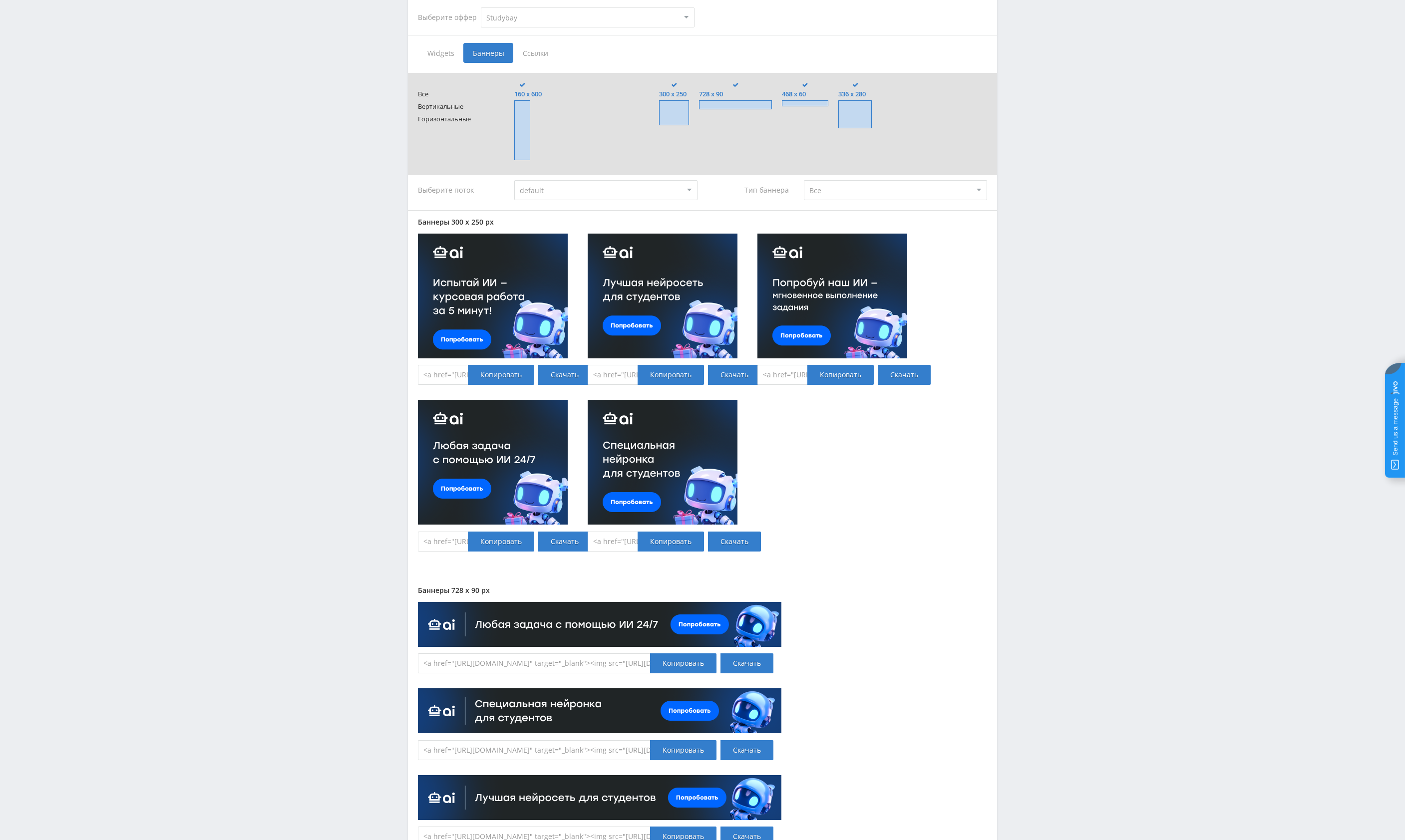
type input "<a href="[URL][DOMAIN_NAME]" target="_blank"><img src="[URL][DOMAIN_NAME]"></a>"
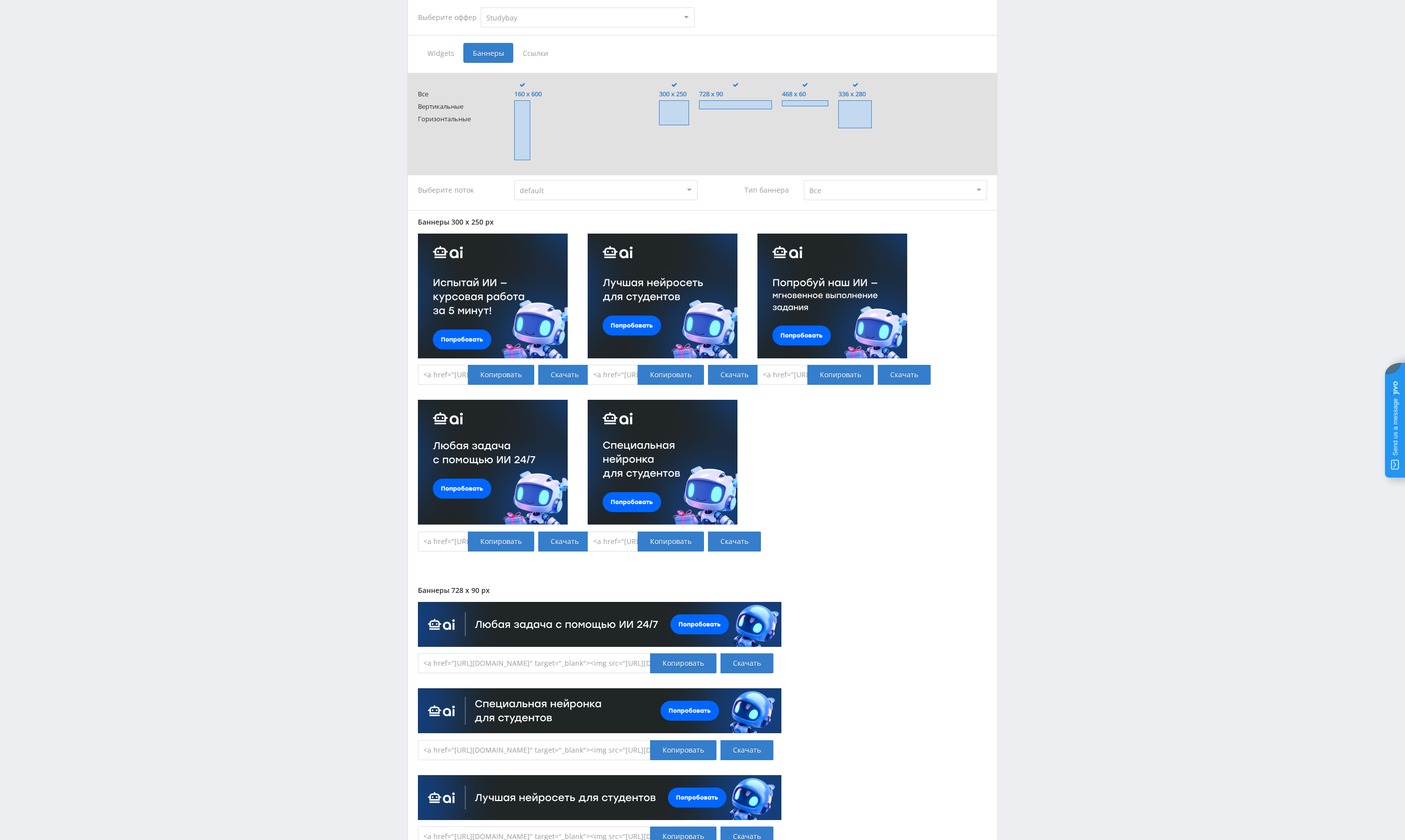
type input "<a href="[URL][DOMAIN_NAME]" target="_blank"><img src="[URL][DOMAIN_NAME]"></a>"
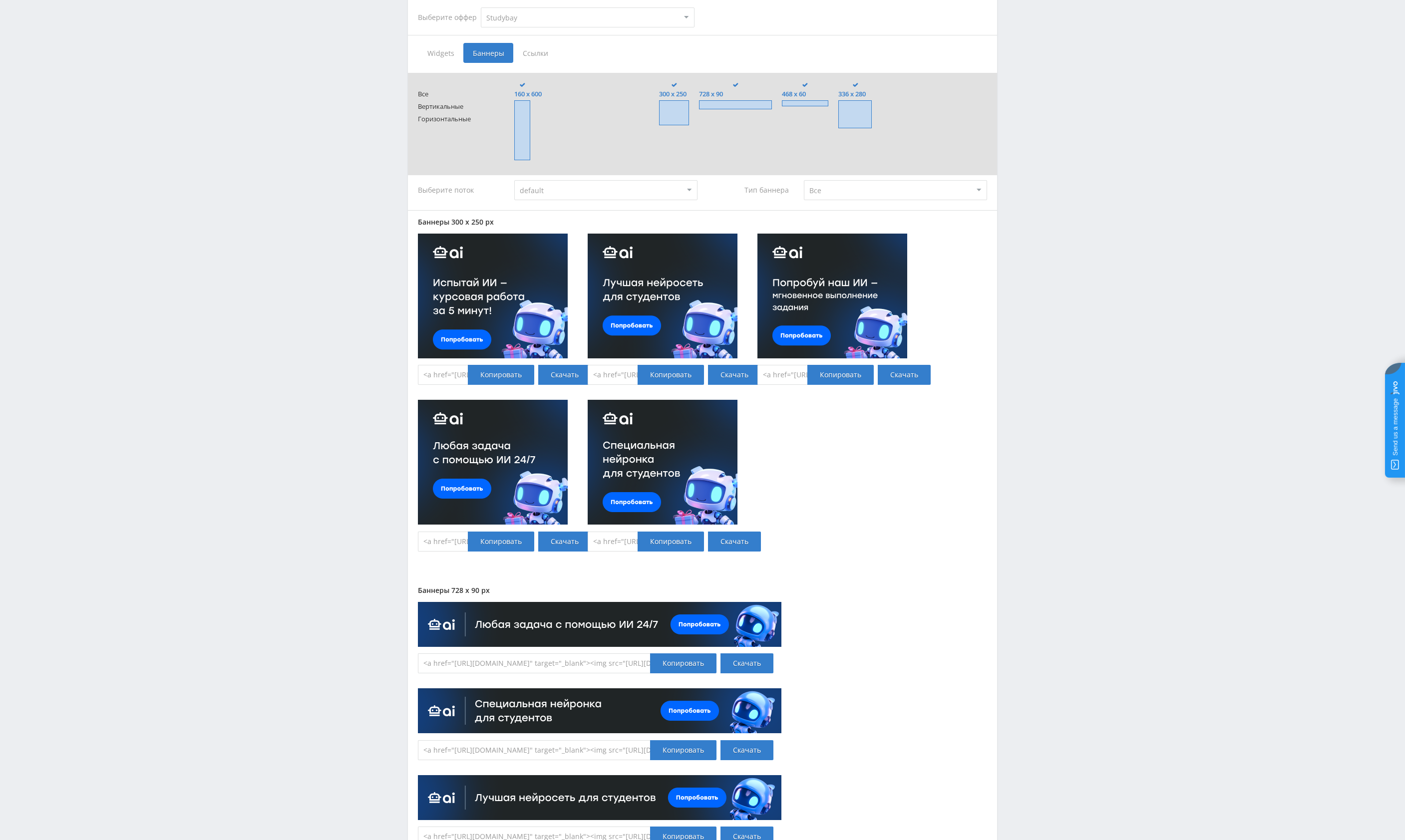
type input "<a href="[URL][DOMAIN_NAME]" target="_blank"><img src="[URL][DOMAIN_NAME]"></a>"
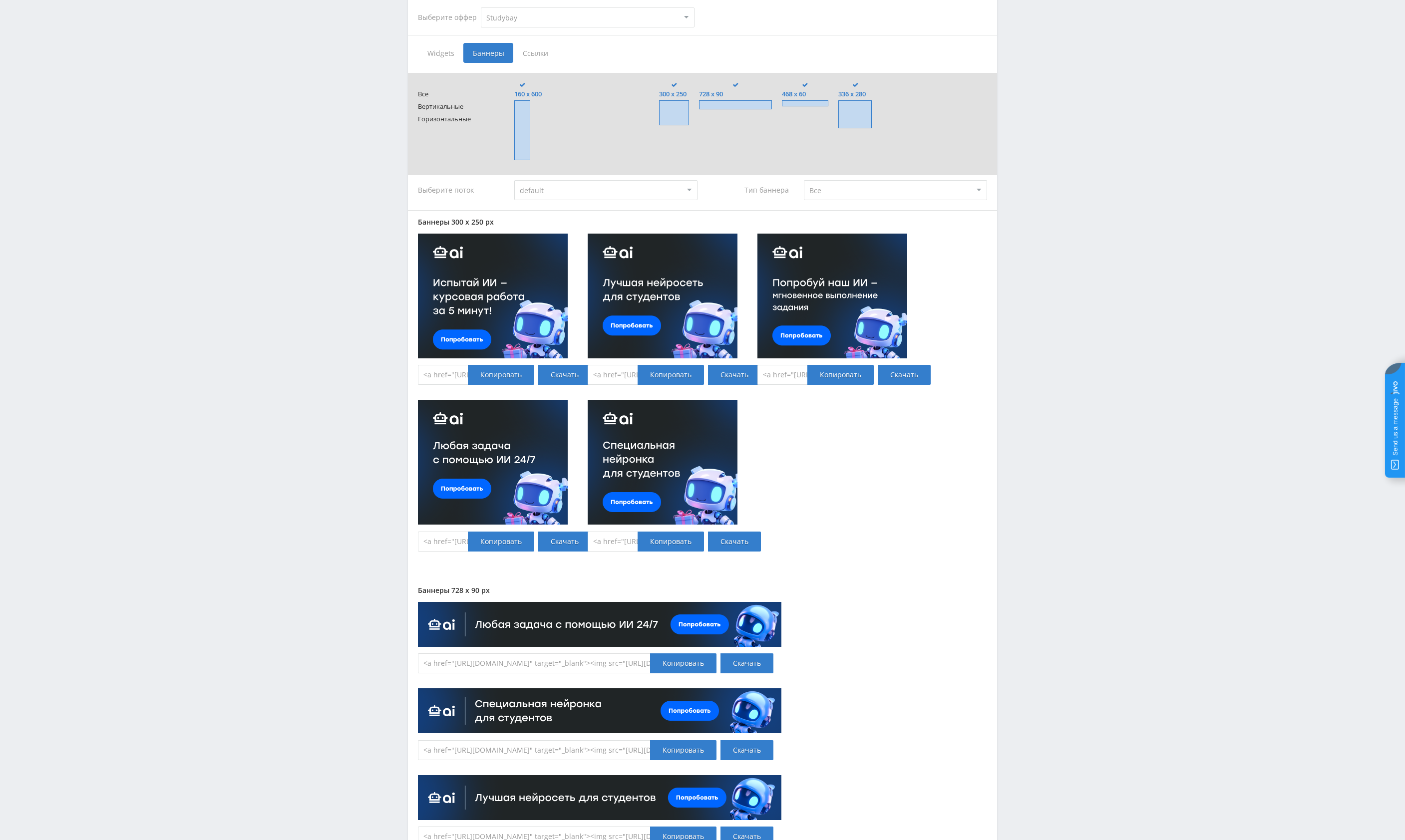
type input "<a href="[URL][DOMAIN_NAME]" target="_blank"><img src="[URL][DOMAIN_NAME]"></a>"
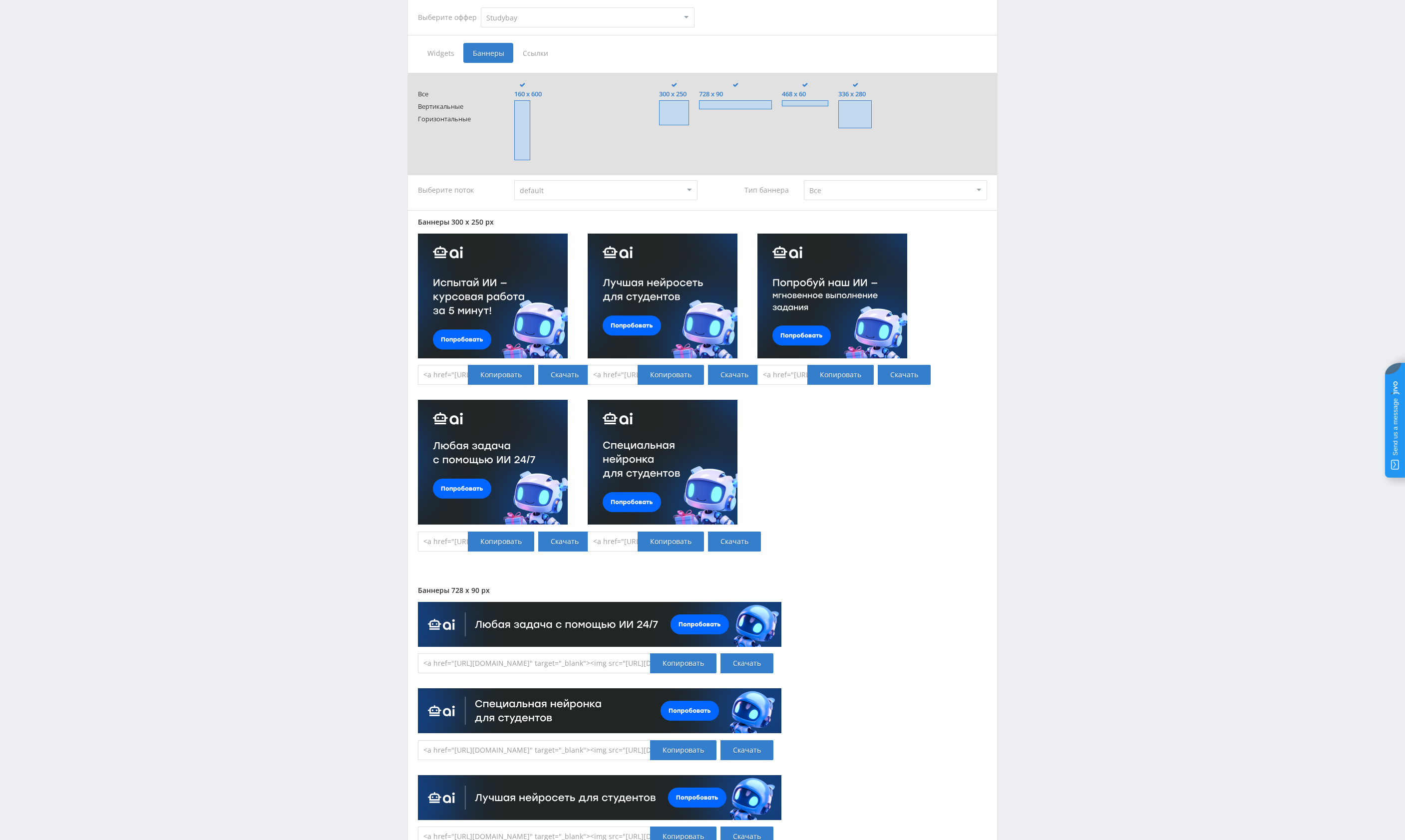
type input "<a href="[URL][DOMAIN_NAME]" target="_blank"><img src="[URL][DOMAIN_NAME]"></a>"
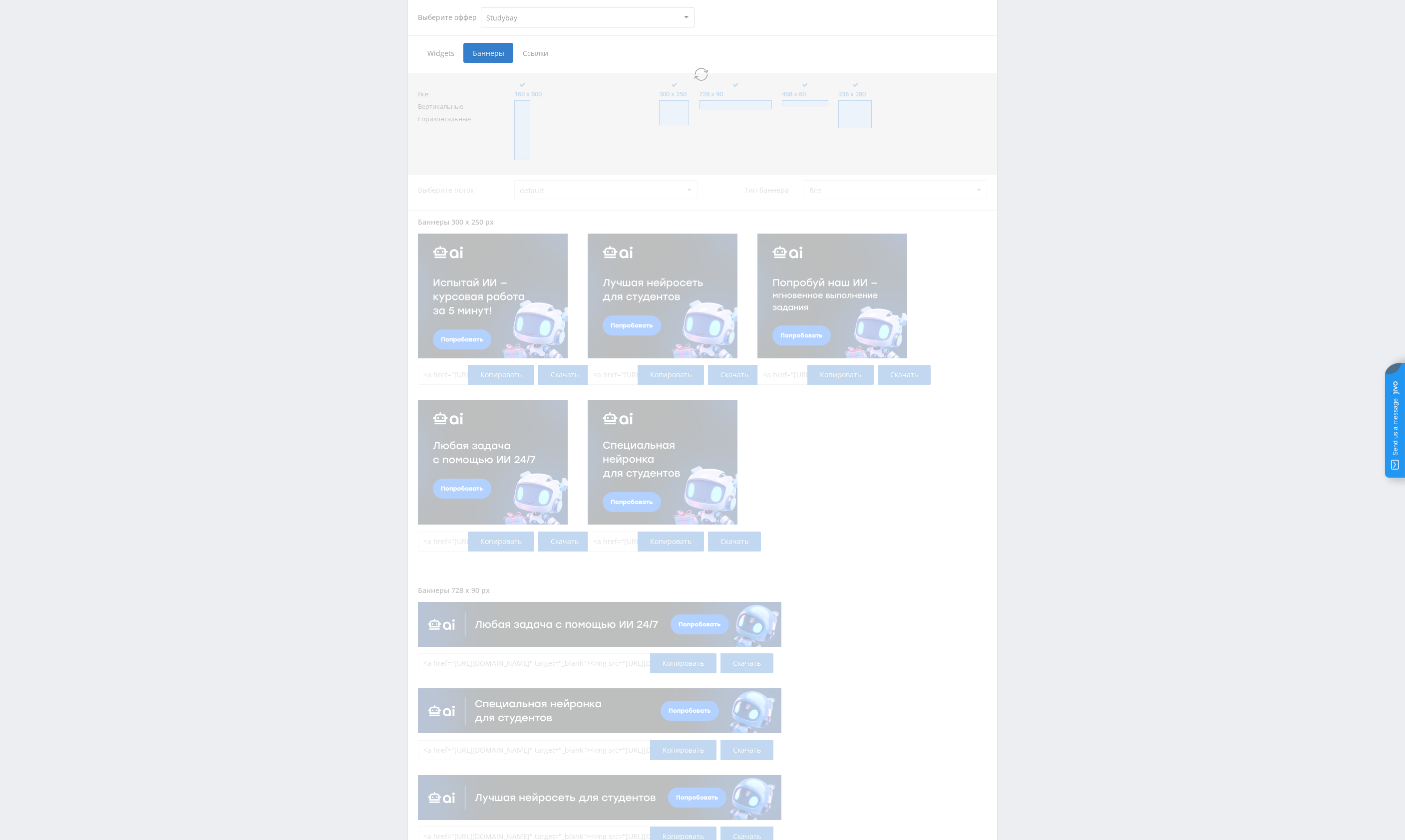
select select "2"
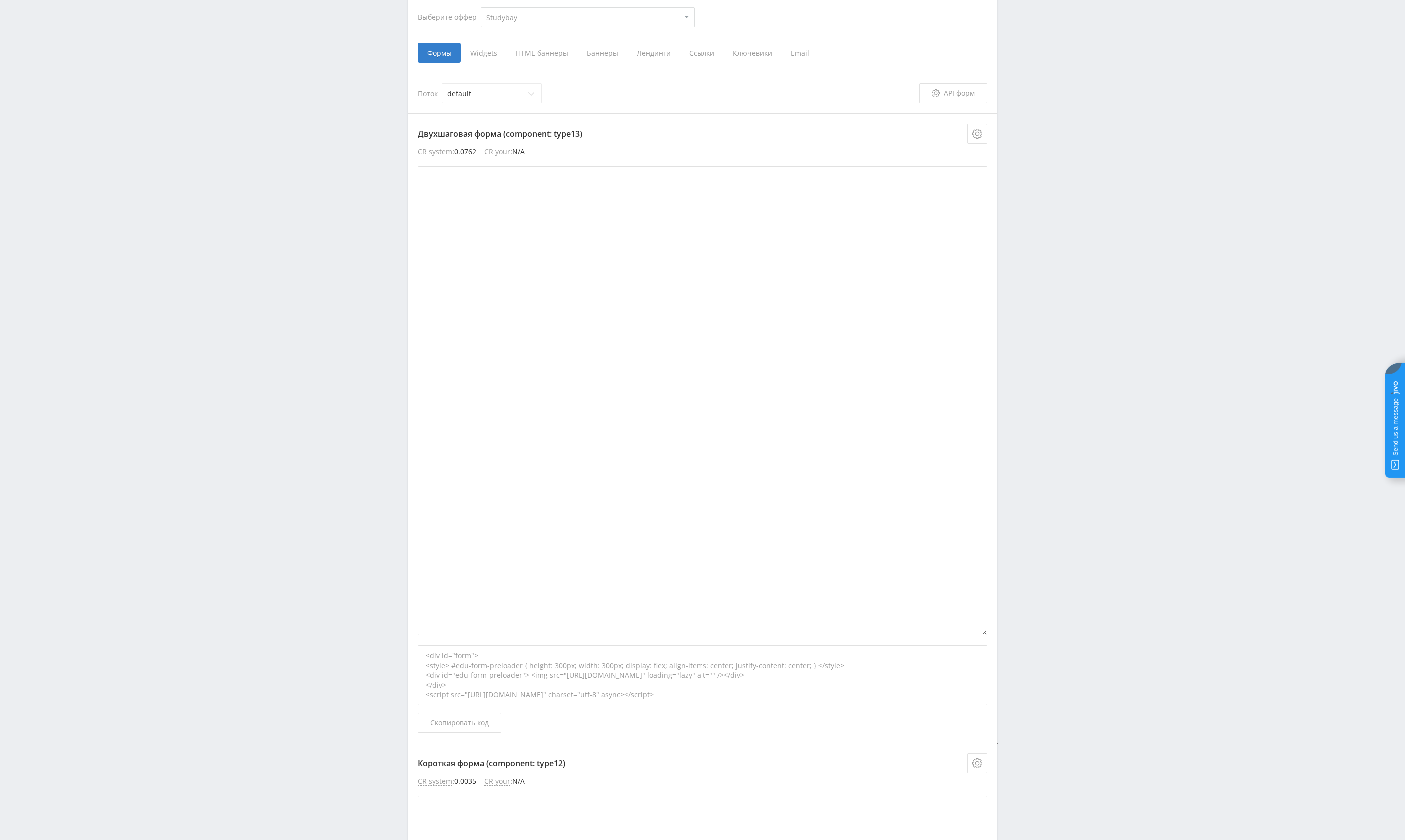
click at [602, 56] on span "Баннеры" at bounding box center [602, 53] width 50 height 20
click at [0, 0] on input "Баннеры" at bounding box center [0, 0] width 0 height 0
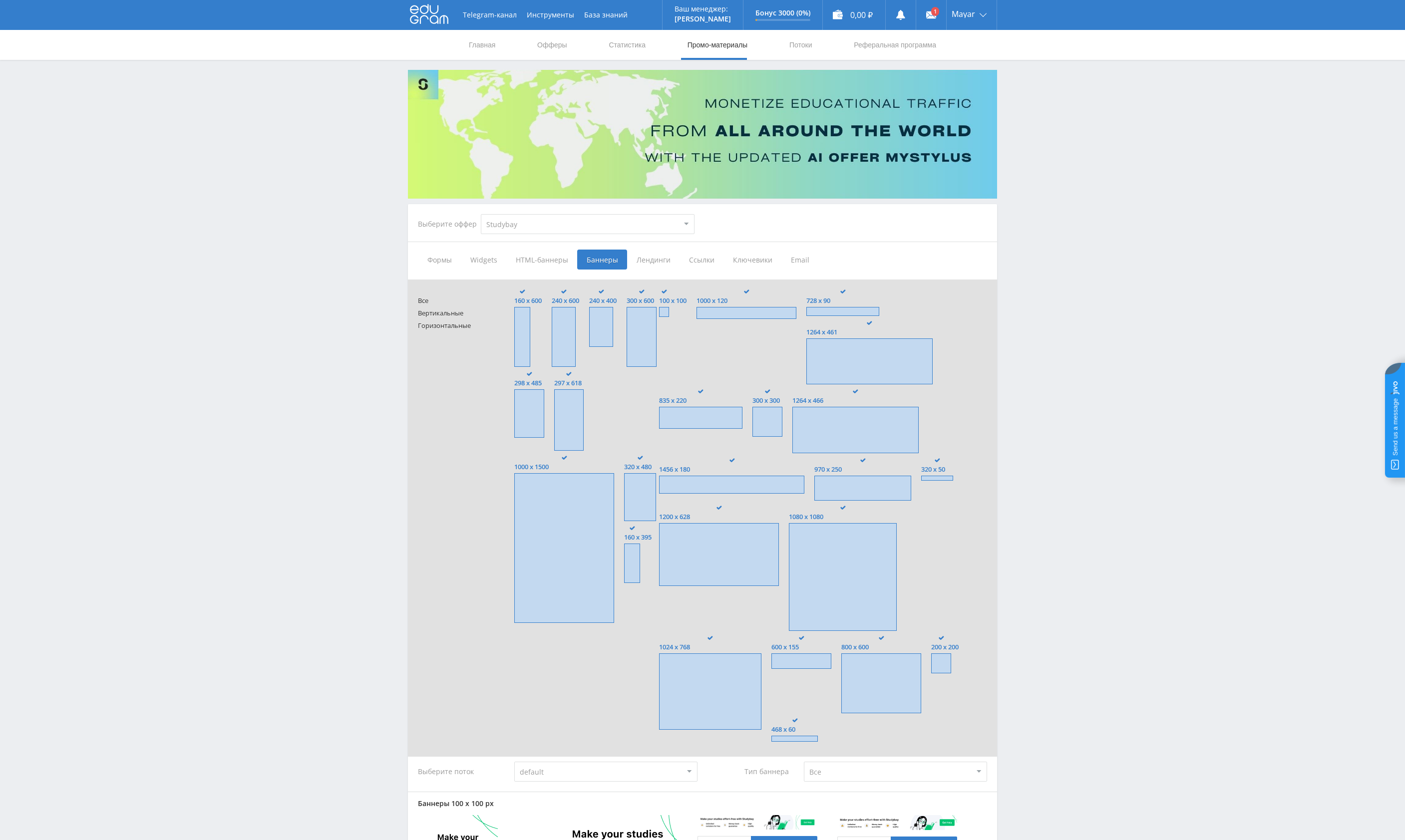
click at [646, 259] on span "Лендинги" at bounding box center [653, 259] width 52 height 20
click at [0, 0] on input "Лендинги" at bounding box center [0, 0] width 0 height 0
